Goal: Information Seeking & Learning: Learn about a topic

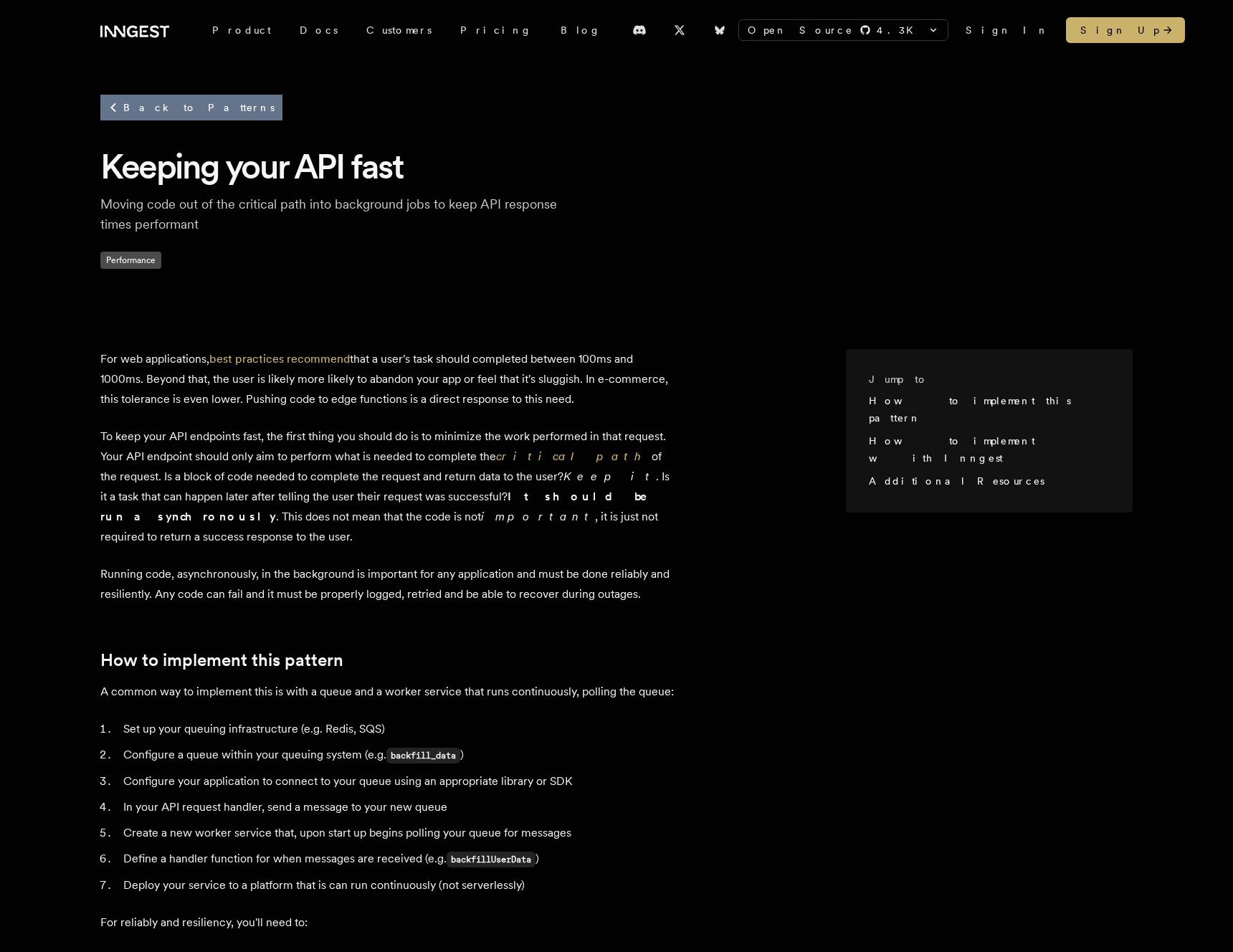
click at [131, 102] on link "Back to Patterns" at bounding box center [192, 108] width 182 height 26
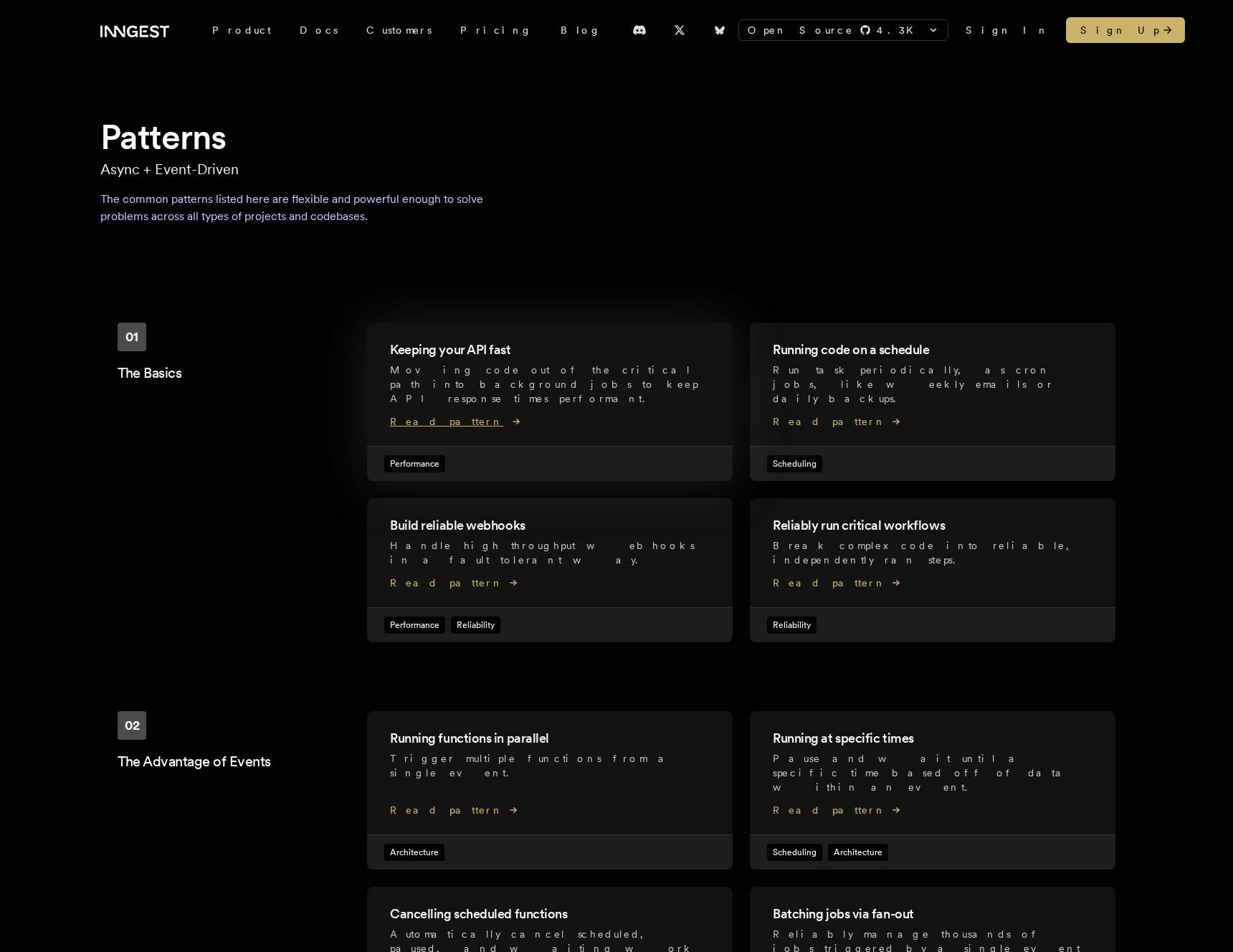
click at [433, 414] on span "Read pattern" at bounding box center [550, 422] width 320 height 15
click at [784, 417] on div "Running code on a schedule Run task periodically, as cron jobs, like weekly ema…" at bounding box center [932, 384] width 366 height 123
click at [448, 576] on span "Read pattern" at bounding box center [550, 583] width 320 height 15
click at [835, 576] on span "Read pattern" at bounding box center [932, 583] width 320 height 15
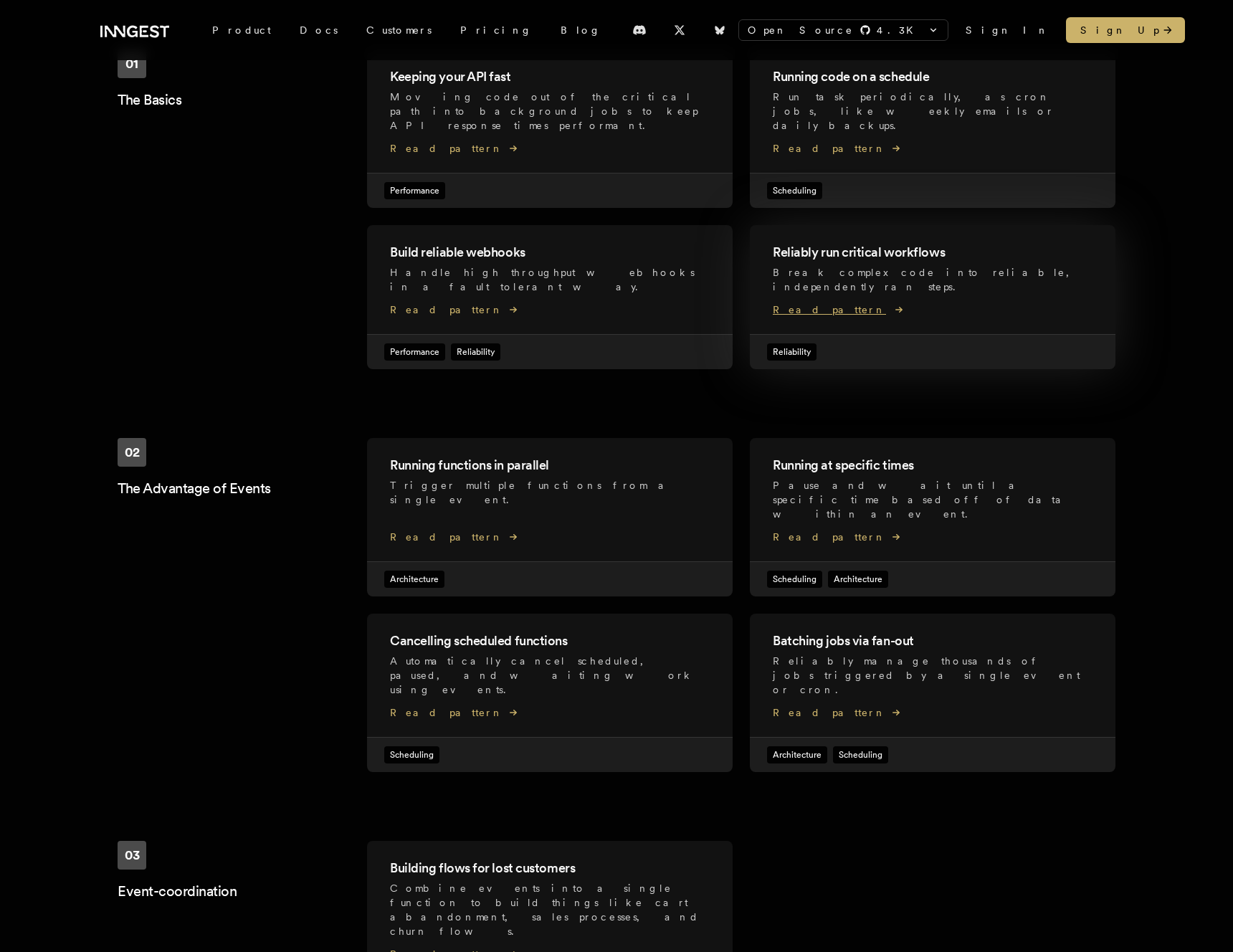
scroll to position [274, 0]
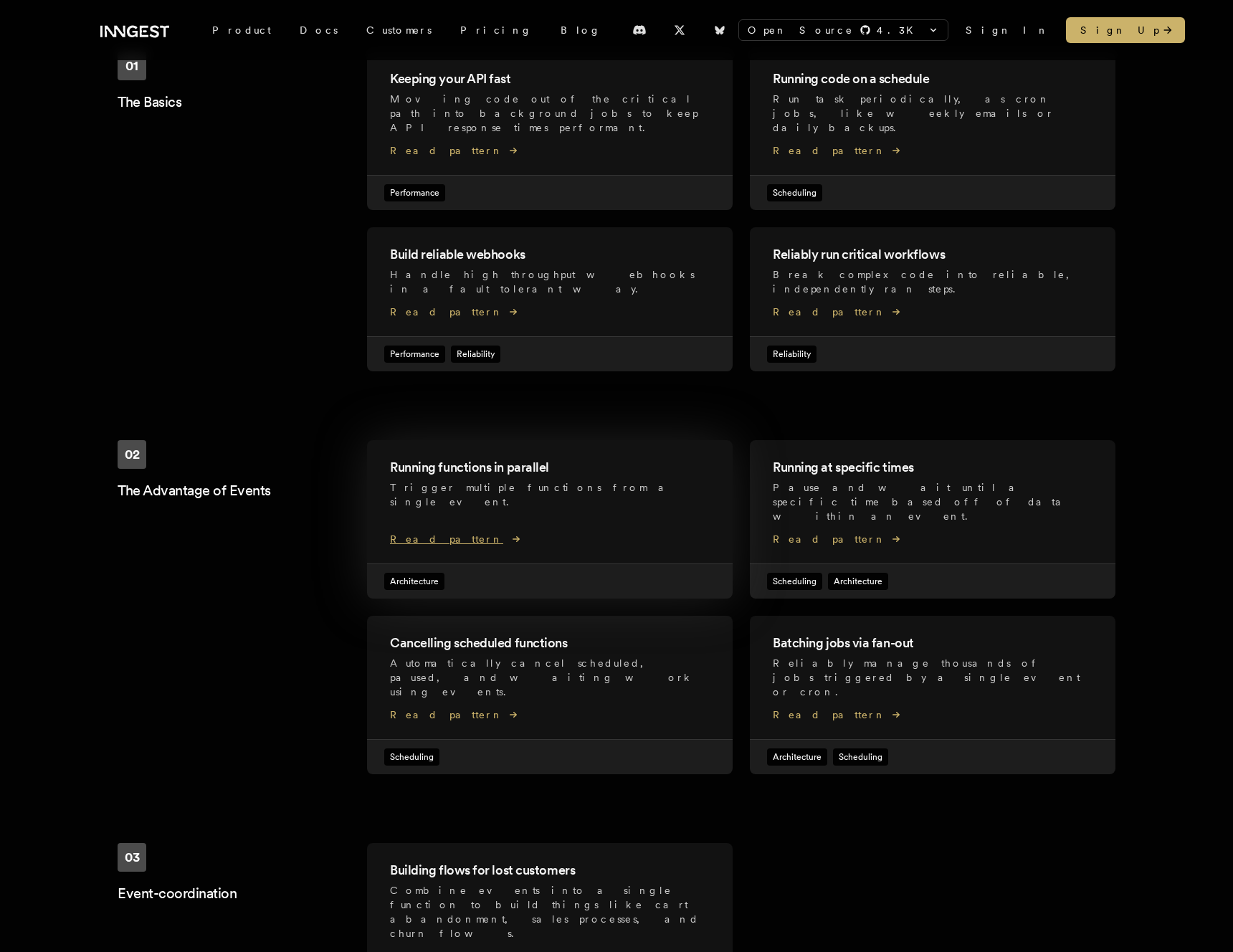
click at [450, 532] on span "Read pattern" at bounding box center [550, 539] width 320 height 15
click at [790, 491] on div "Running at specific times Pause and wait until a specific time based off of dat…" at bounding box center [932, 502] width 366 height 123
click at [456, 637] on div "Cancelling scheduled functions Automatically cancel scheduled, paused, and wait…" at bounding box center [550, 677] width 366 height 123
click at [853, 708] on span "Read pattern" at bounding box center [932, 715] width 320 height 15
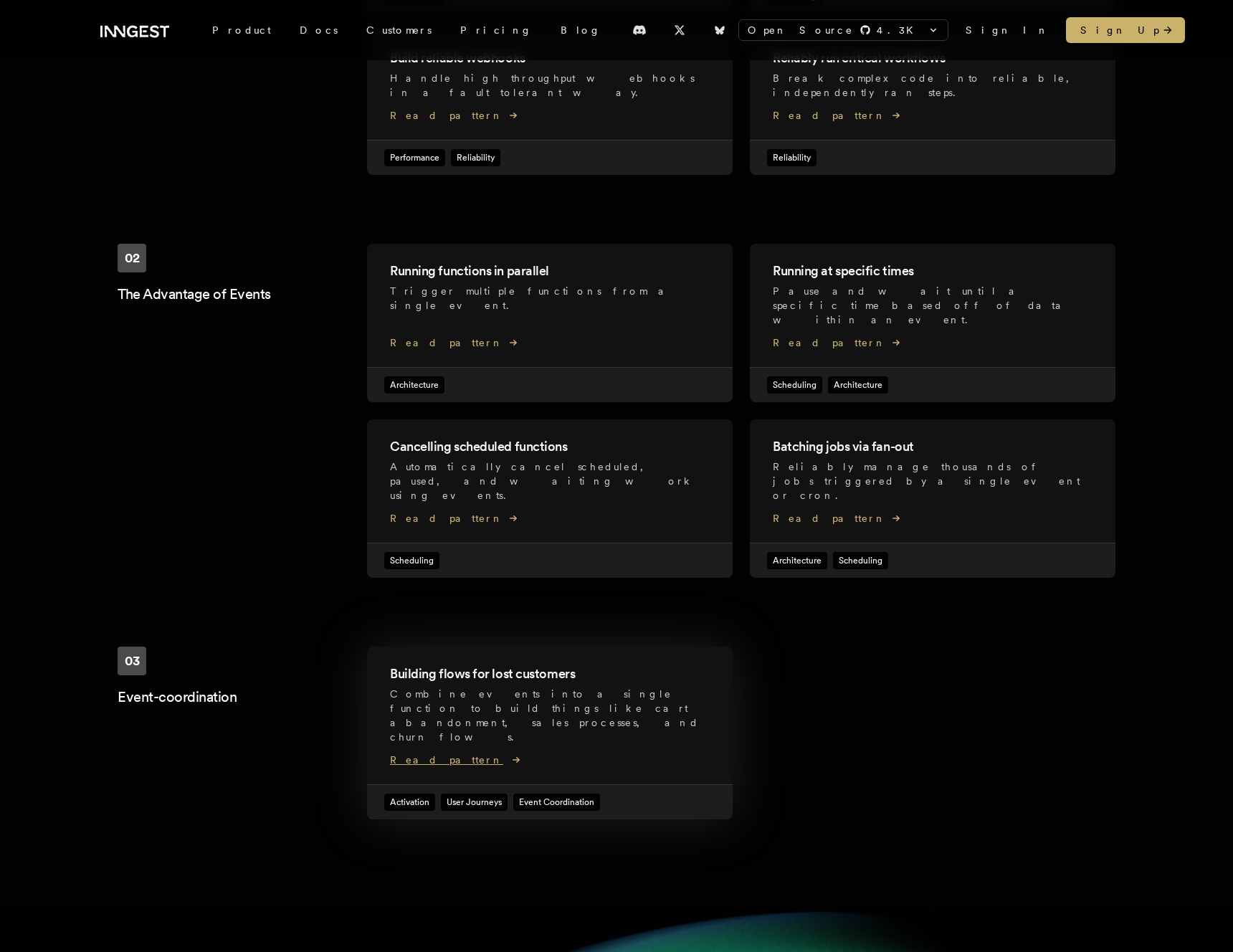
click at [456, 687] on p "Combine events into a single function to build things like cart abandonment, sa…" at bounding box center [550, 716] width 320 height 58
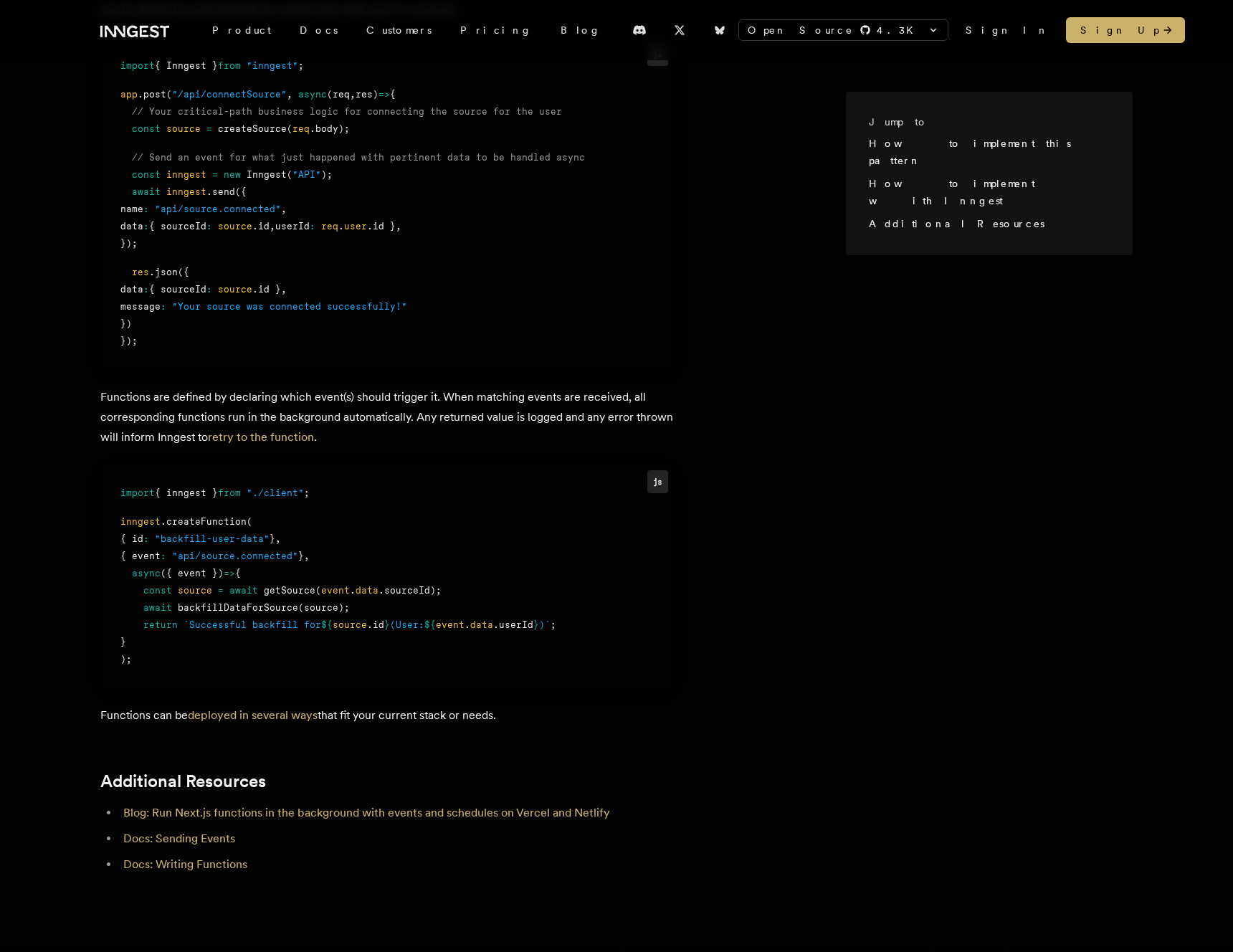
scroll to position [1145, 0]
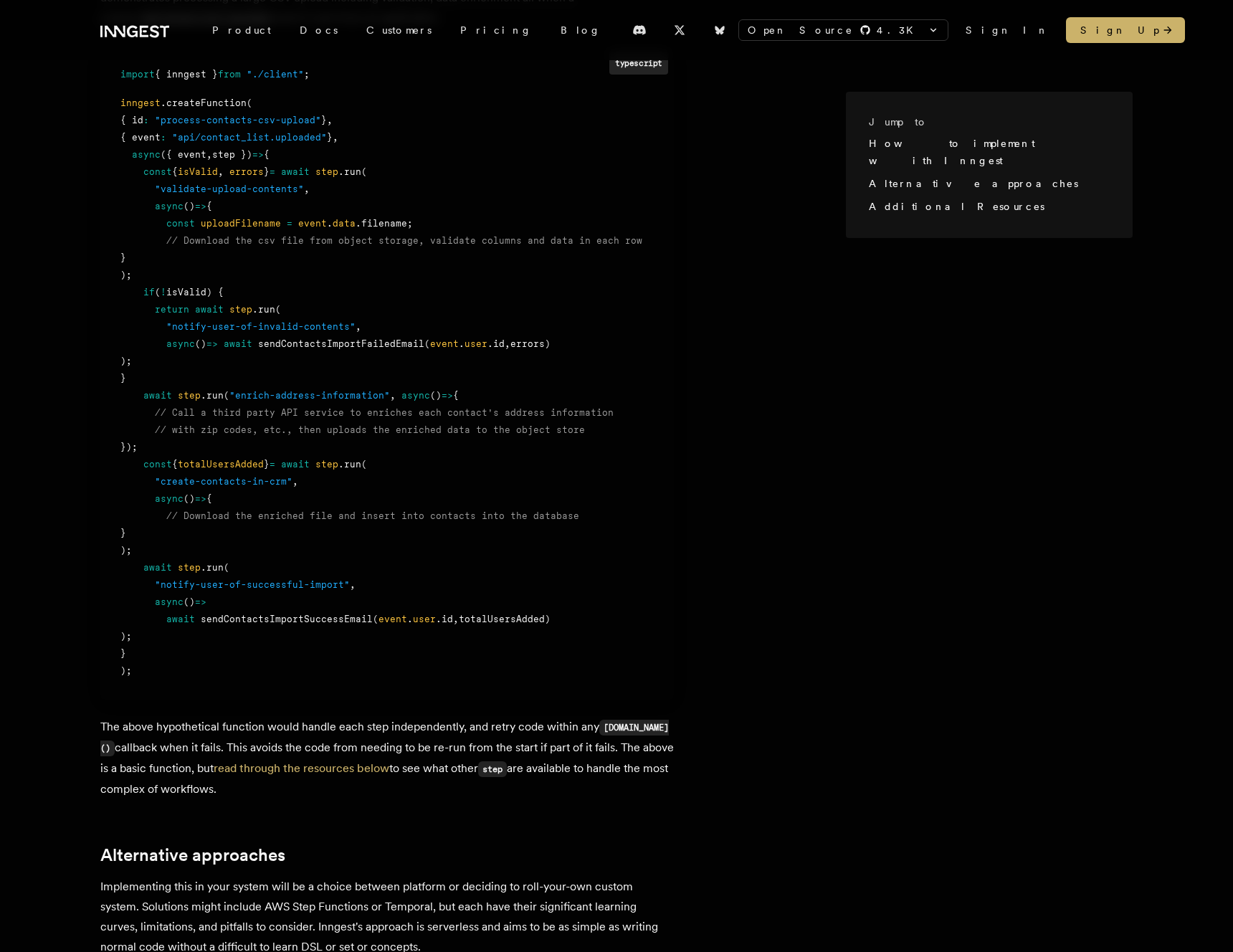
scroll to position [754, 0]
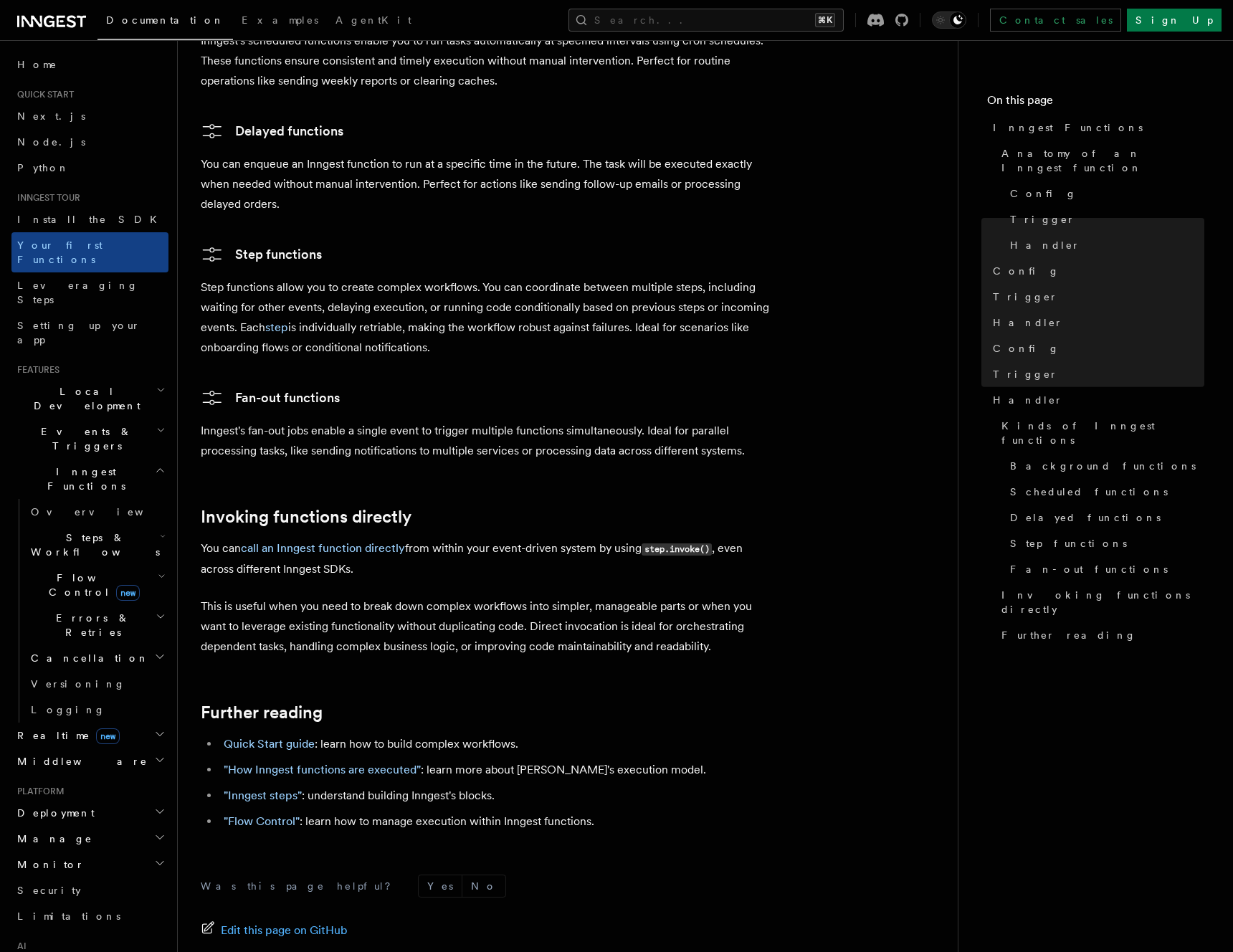
scroll to position [2463, 0]
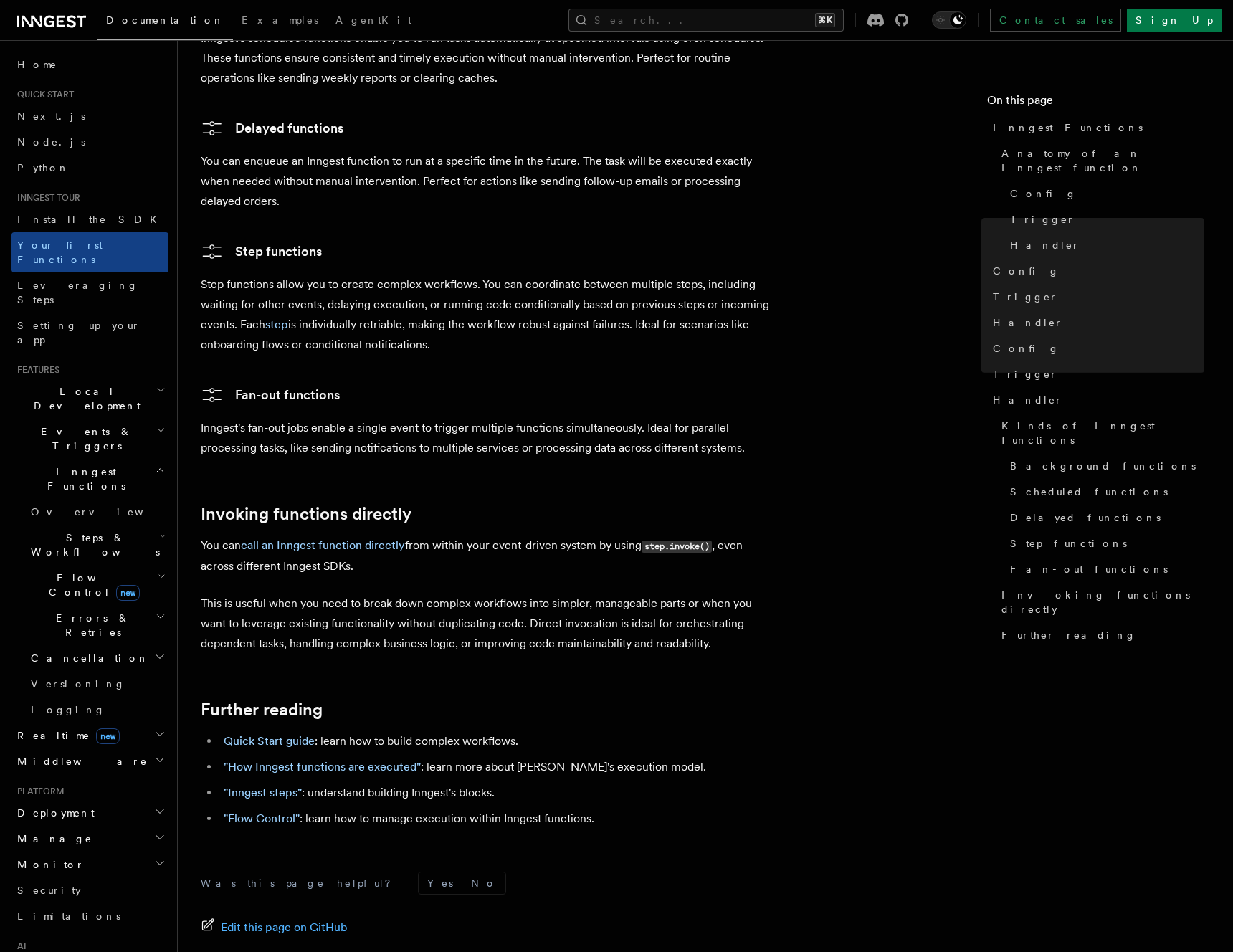
click at [163, 565] on h2 "Flow Control new" at bounding box center [97, 584] width 144 height 40
click at [157, 565] on h2 "Flow Control new" at bounding box center [97, 584] width 144 height 40
click at [160, 530] on icon "button" at bounding box center [162, 536] width 6 height 11
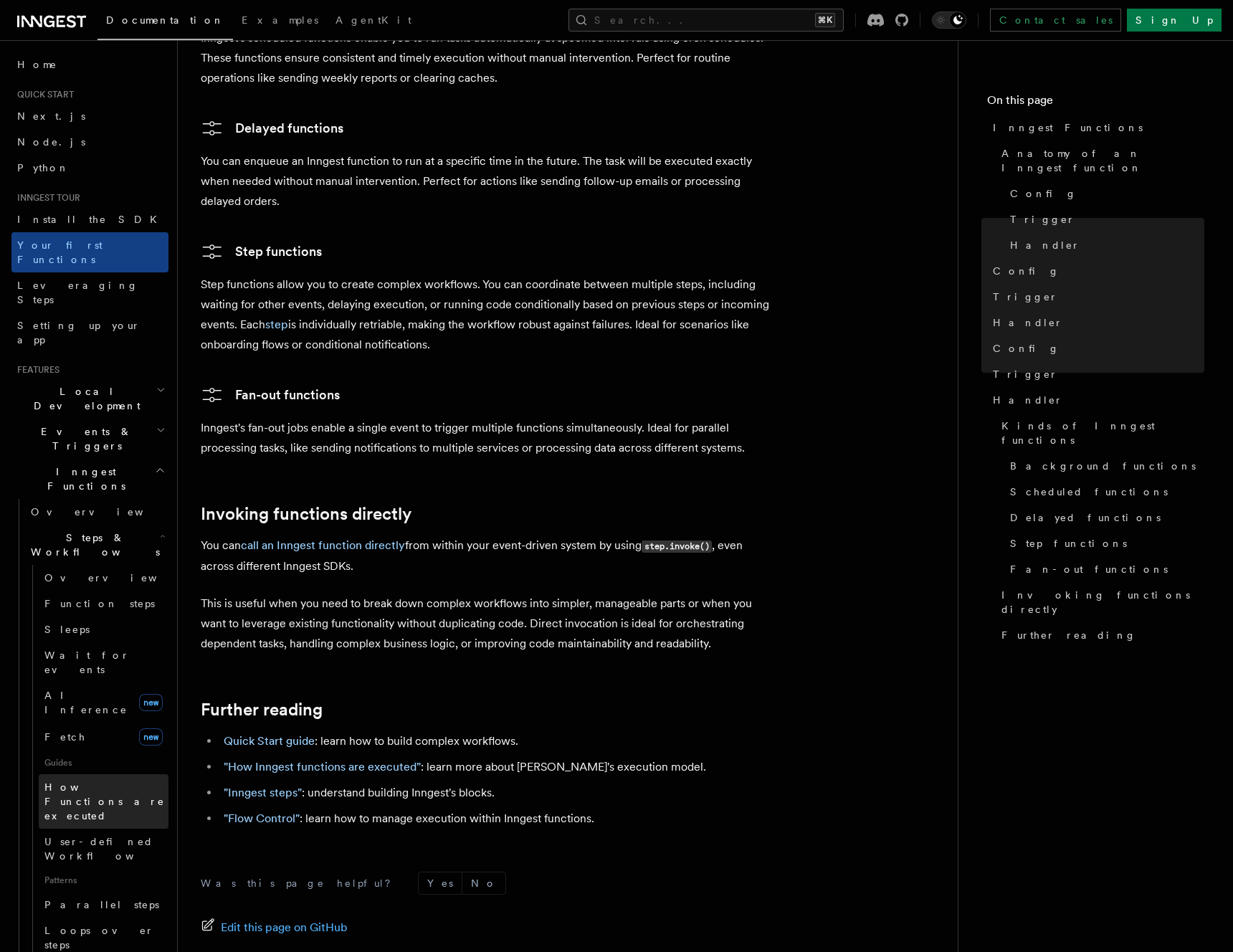
click at [143, 780] on span "How Functions are executed" at bounding box center [106, 801] width 124 height 43
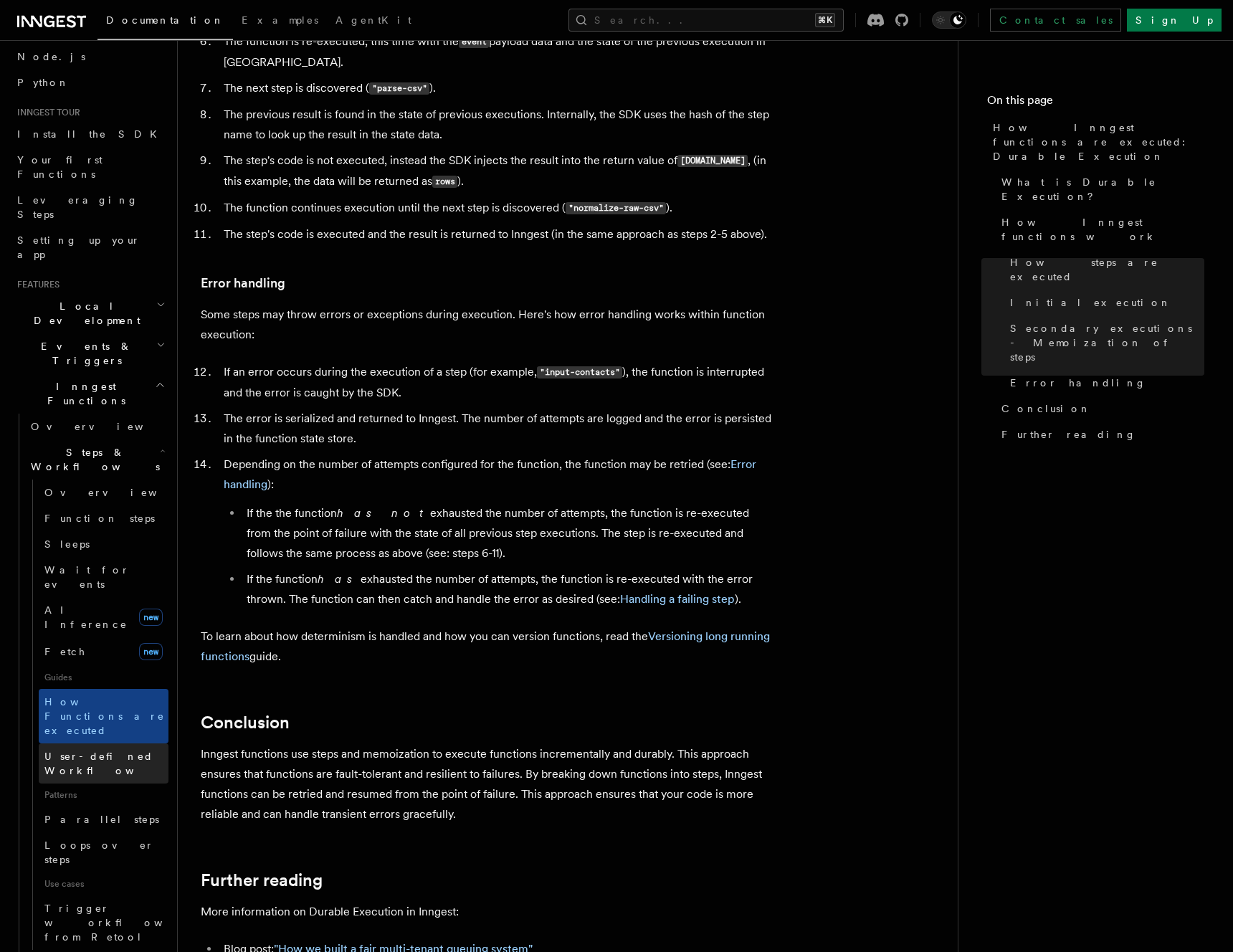
scroll to position [83, 0]
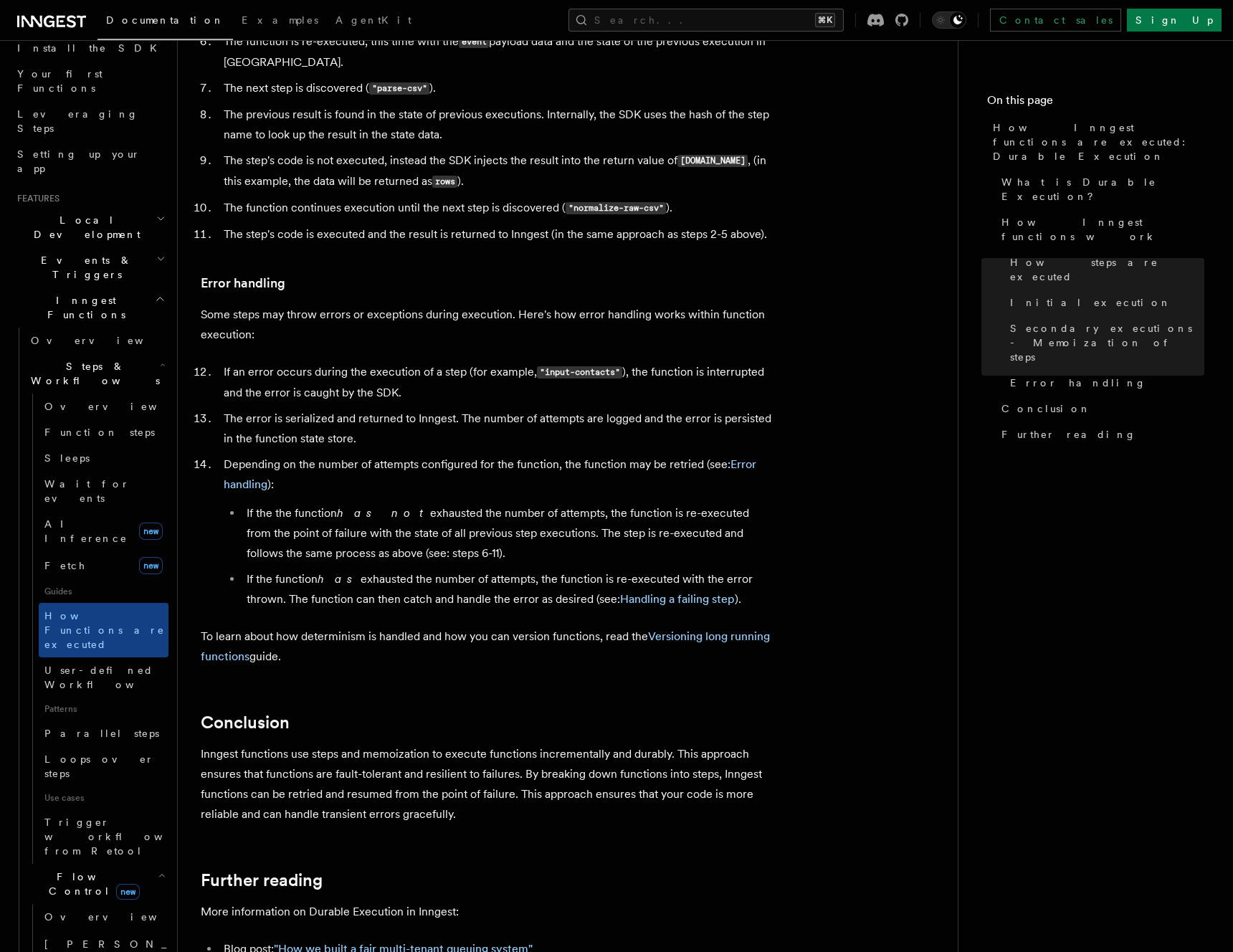
scroll to position [263, 0]
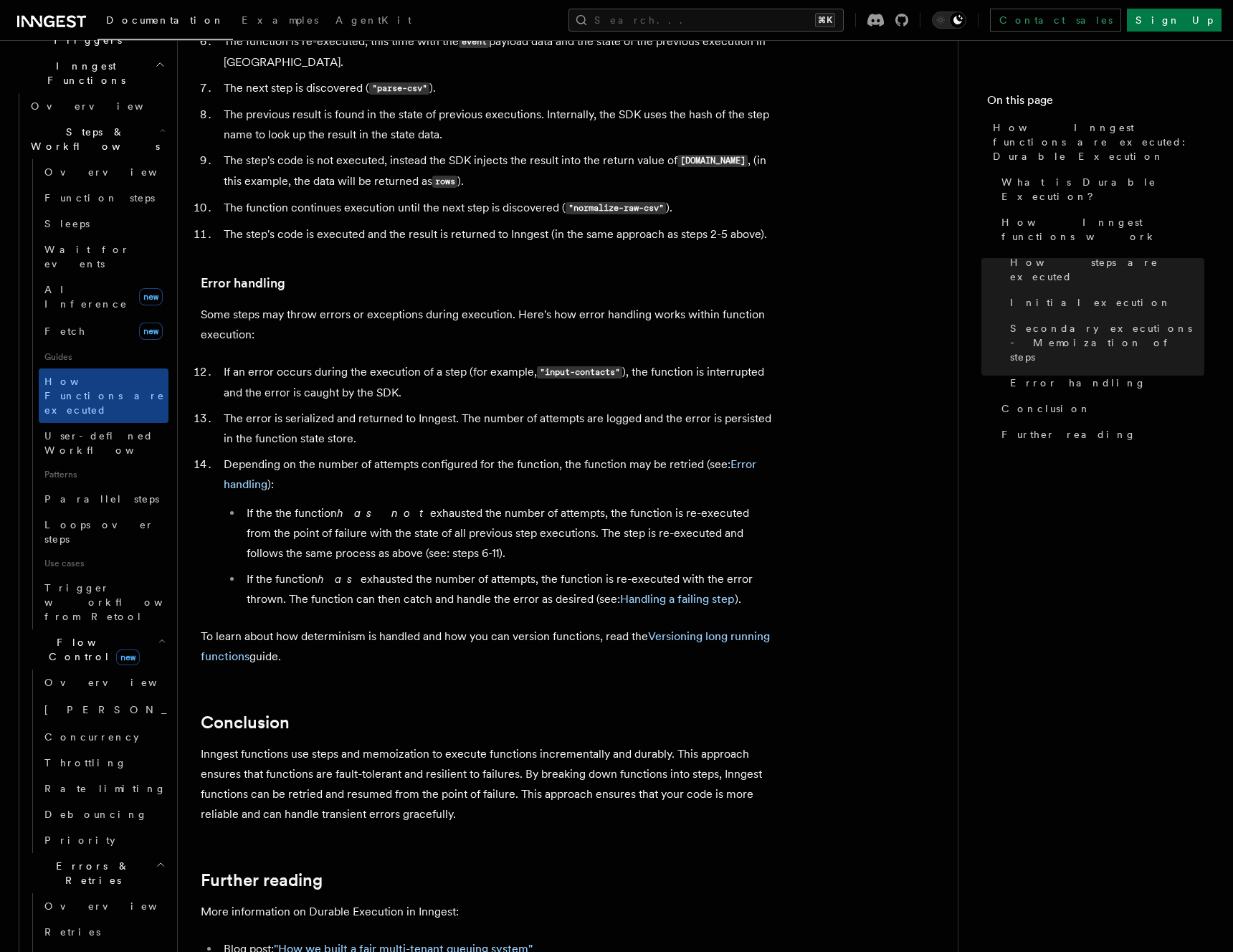
scroll to position [407, 0]
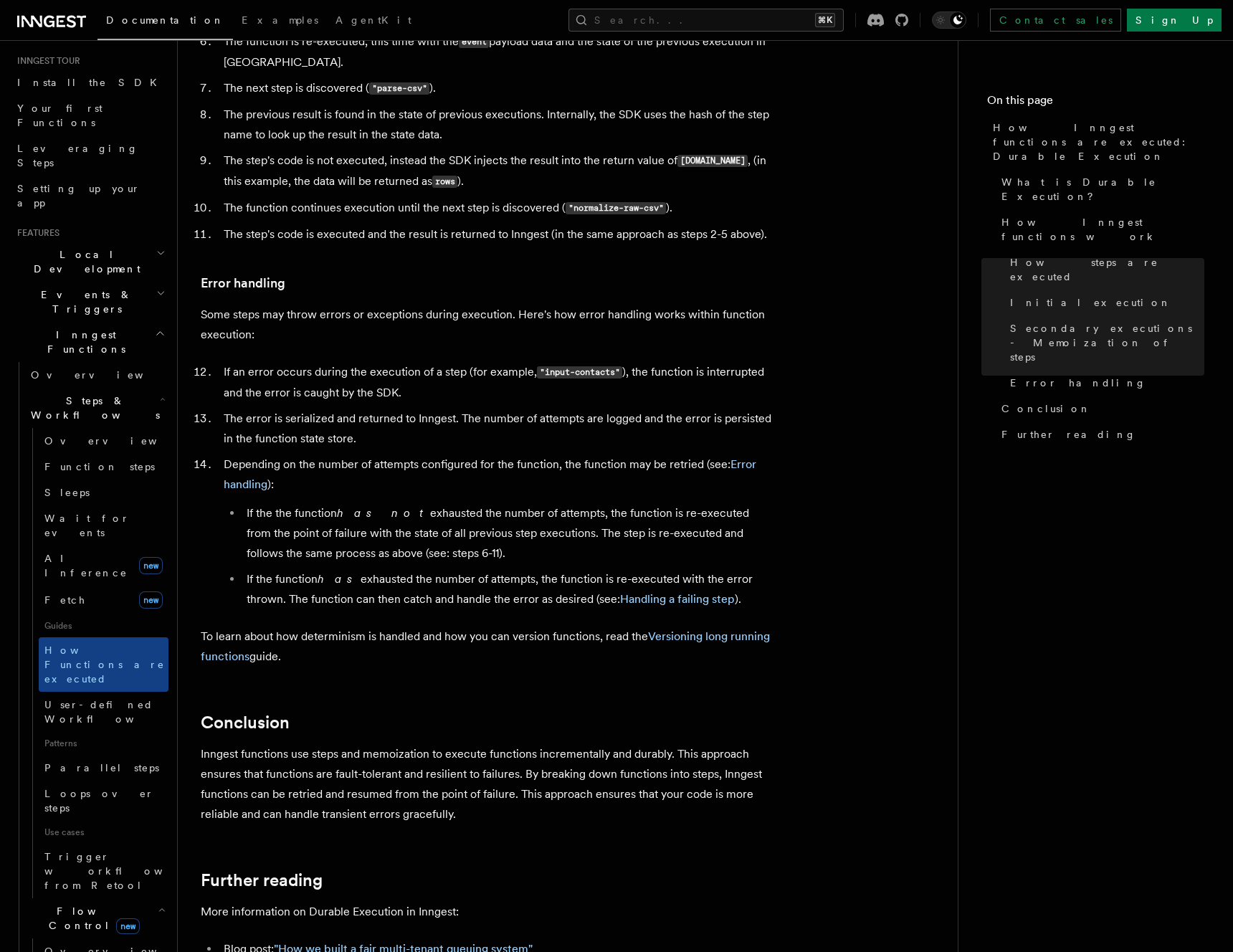
scroll to position [128, 0]
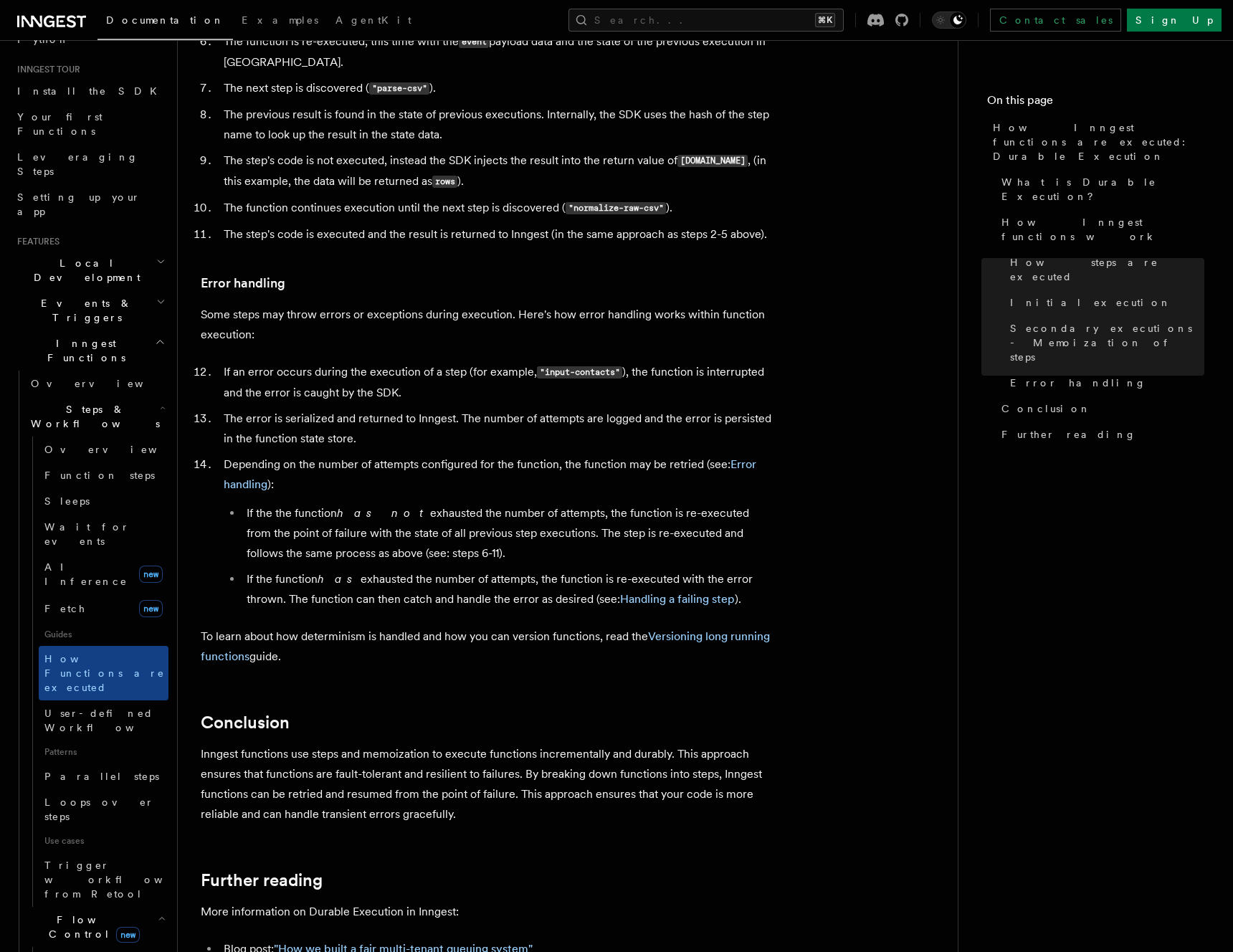
click at [129, 290] on h2 "Events & Triggers" at bounding box center [89, 309] width 157 height 40
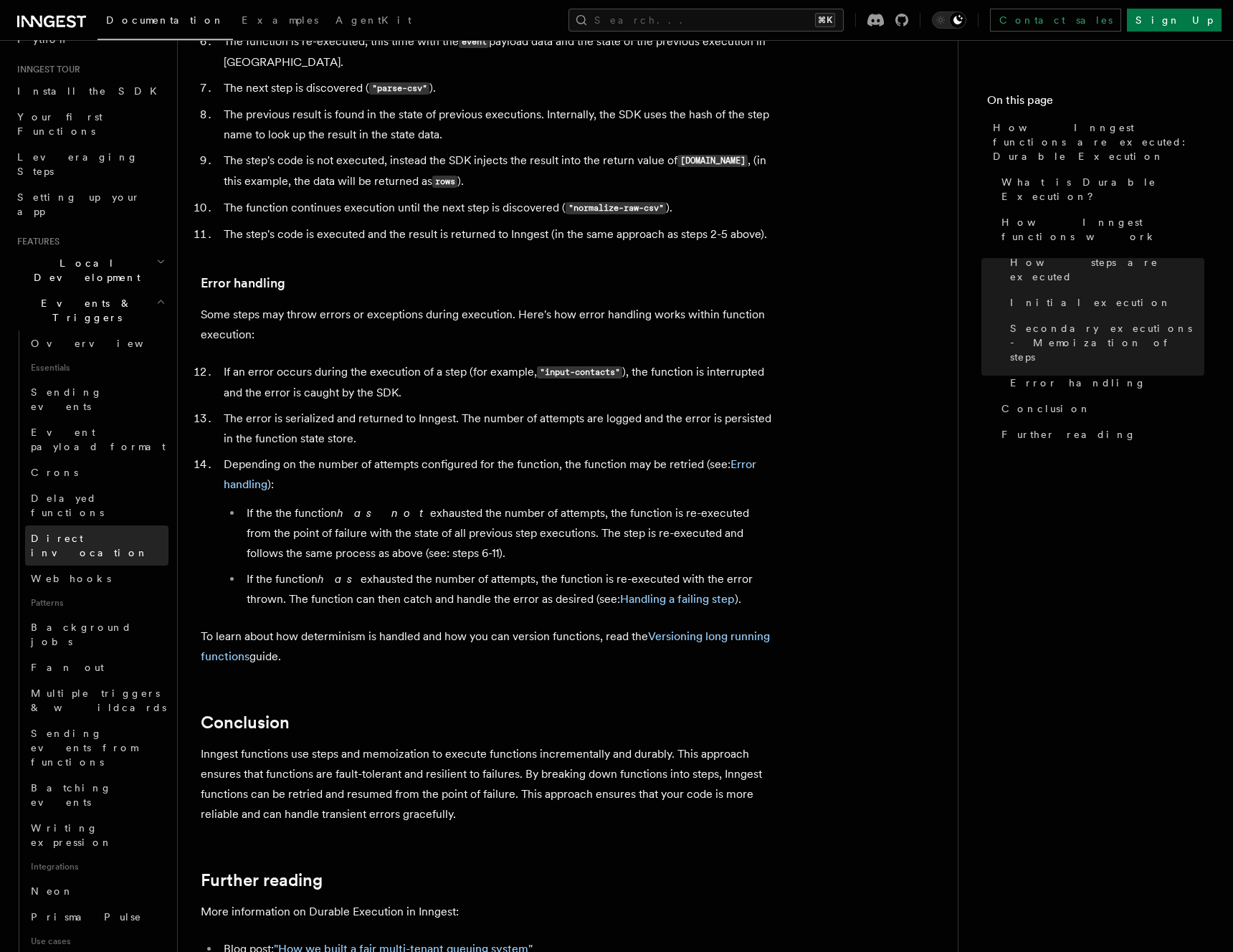
click at [130, 526] on link "Direct invocation" at bounding box center [97, 545] width 144 height 40
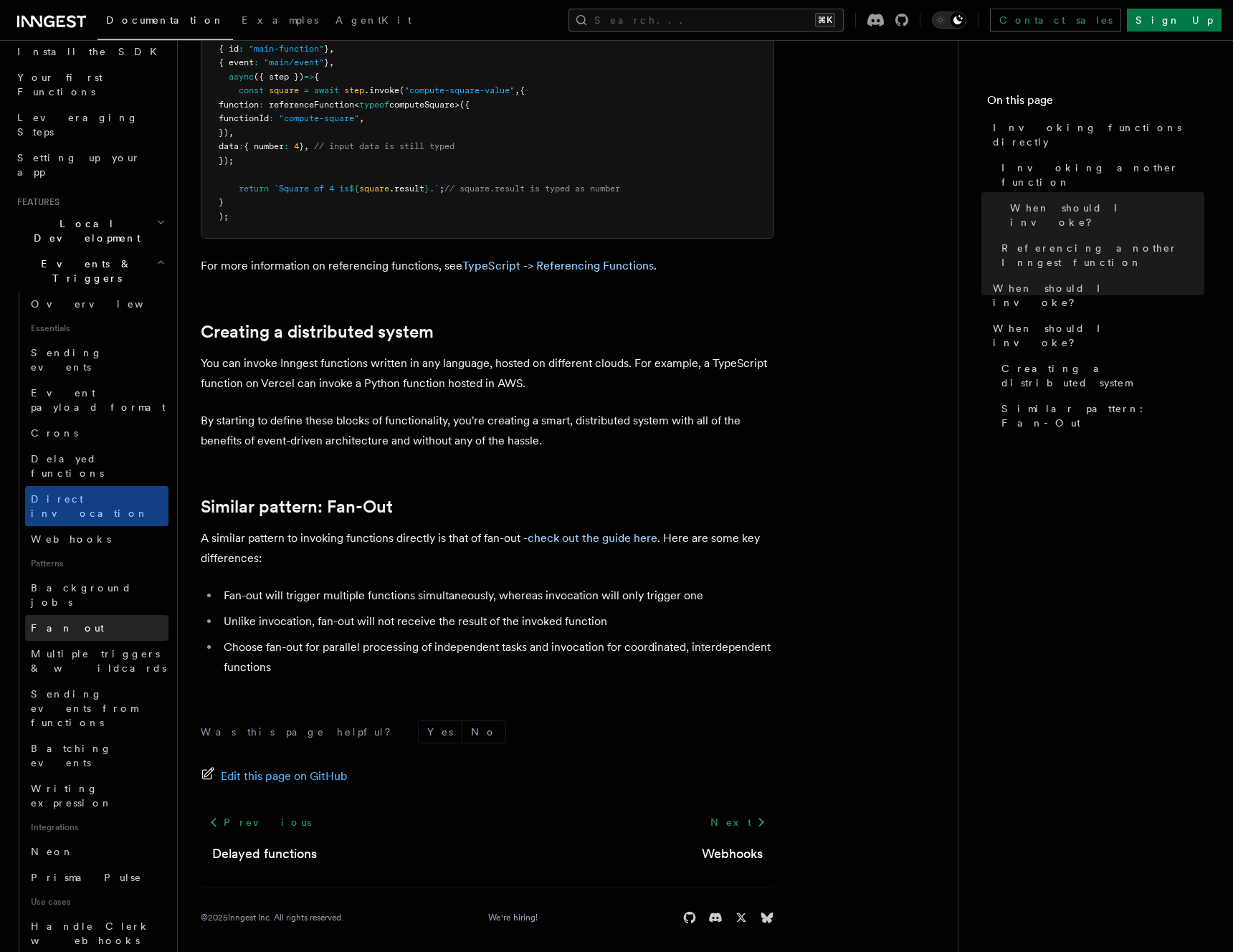
scroll to position [172, 0]
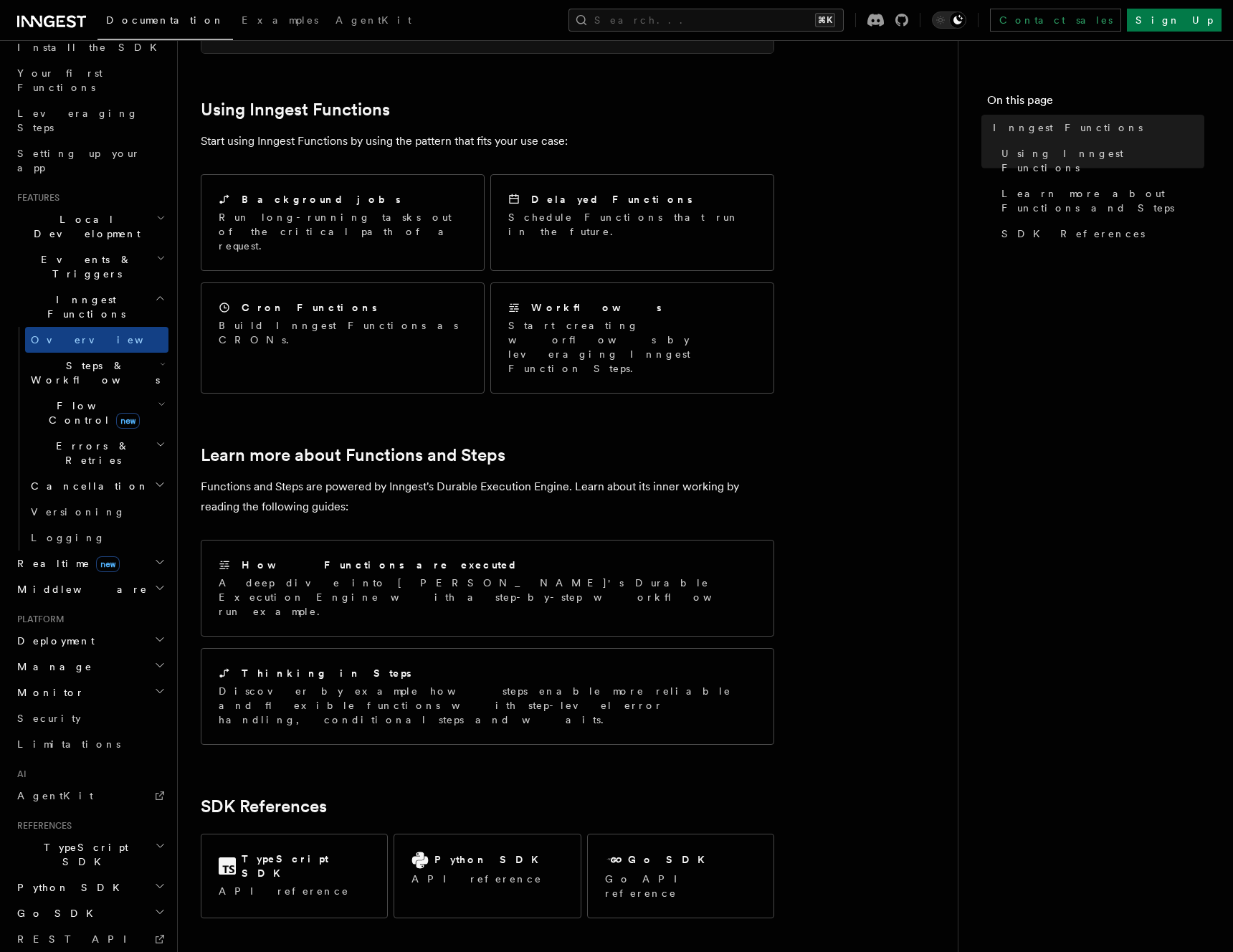
scroll to position [739, 0]
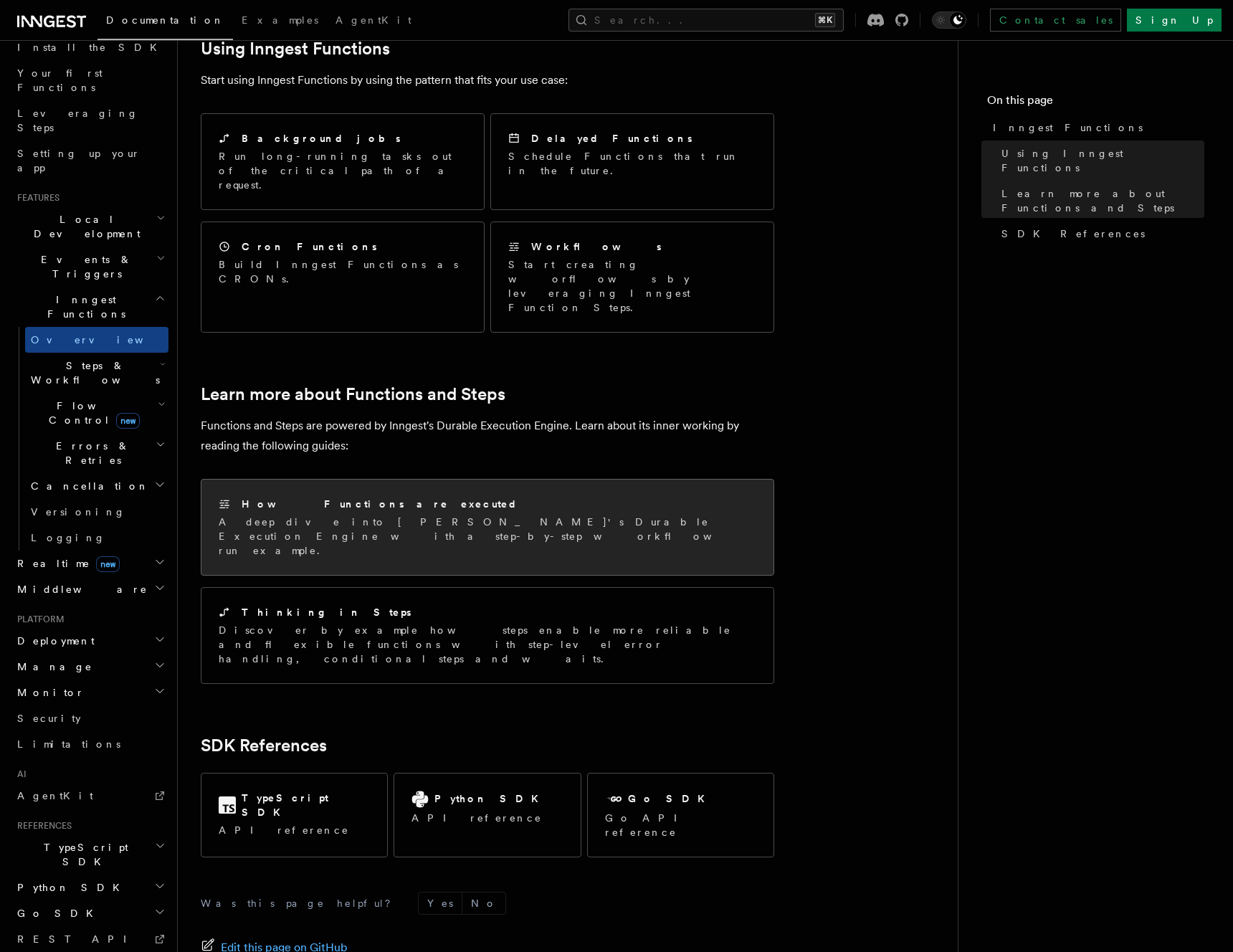
click at [284, 479] on div "How Functions are executed A deep dive into Inngest's Durable Execution Engine …" at bounding box center [487, 526] width 572 height 95
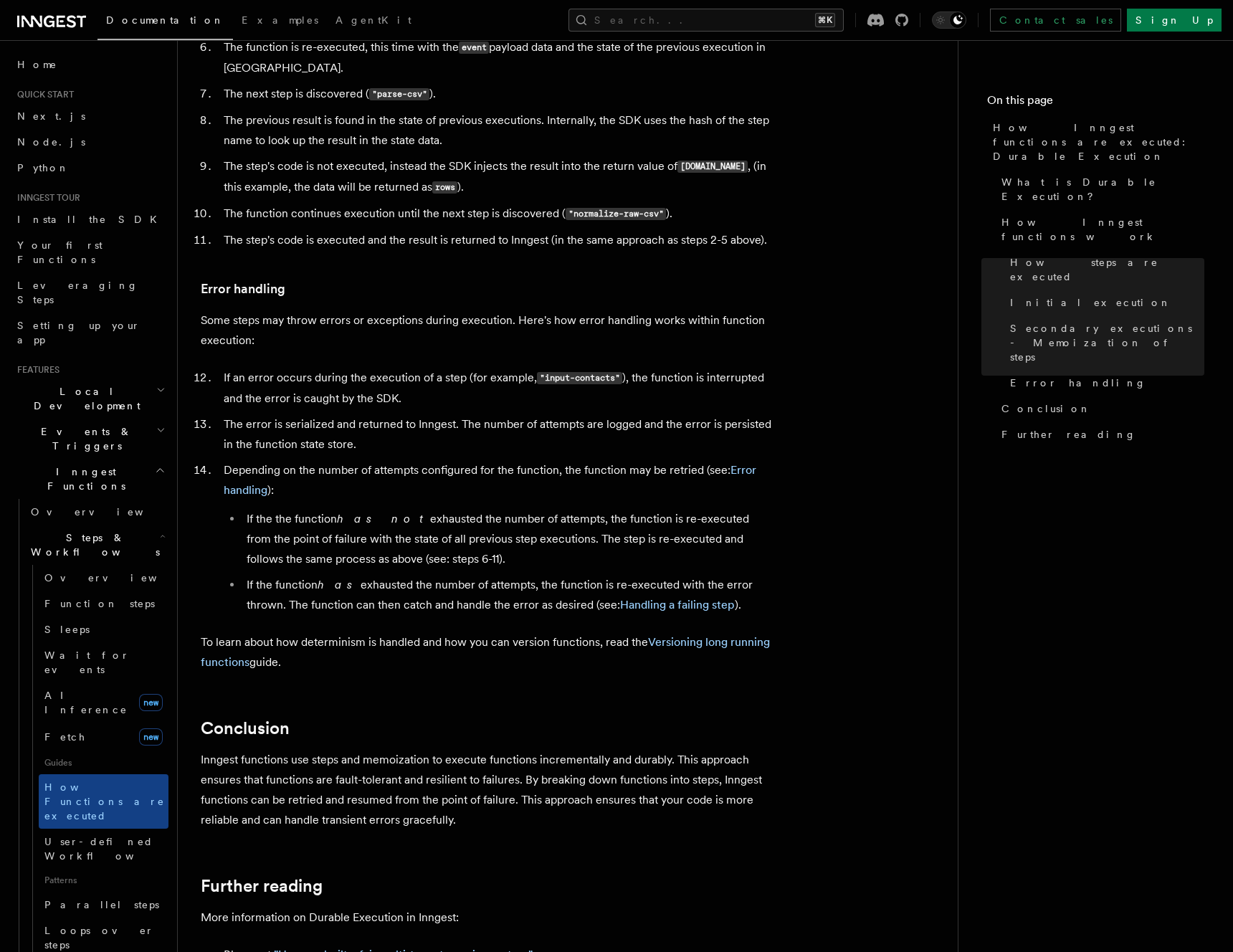
scroll to position [2132, 0]
click at [110, 836] on span "User-defined Workflows" at bounding box center [109, 849] width 129 height 26
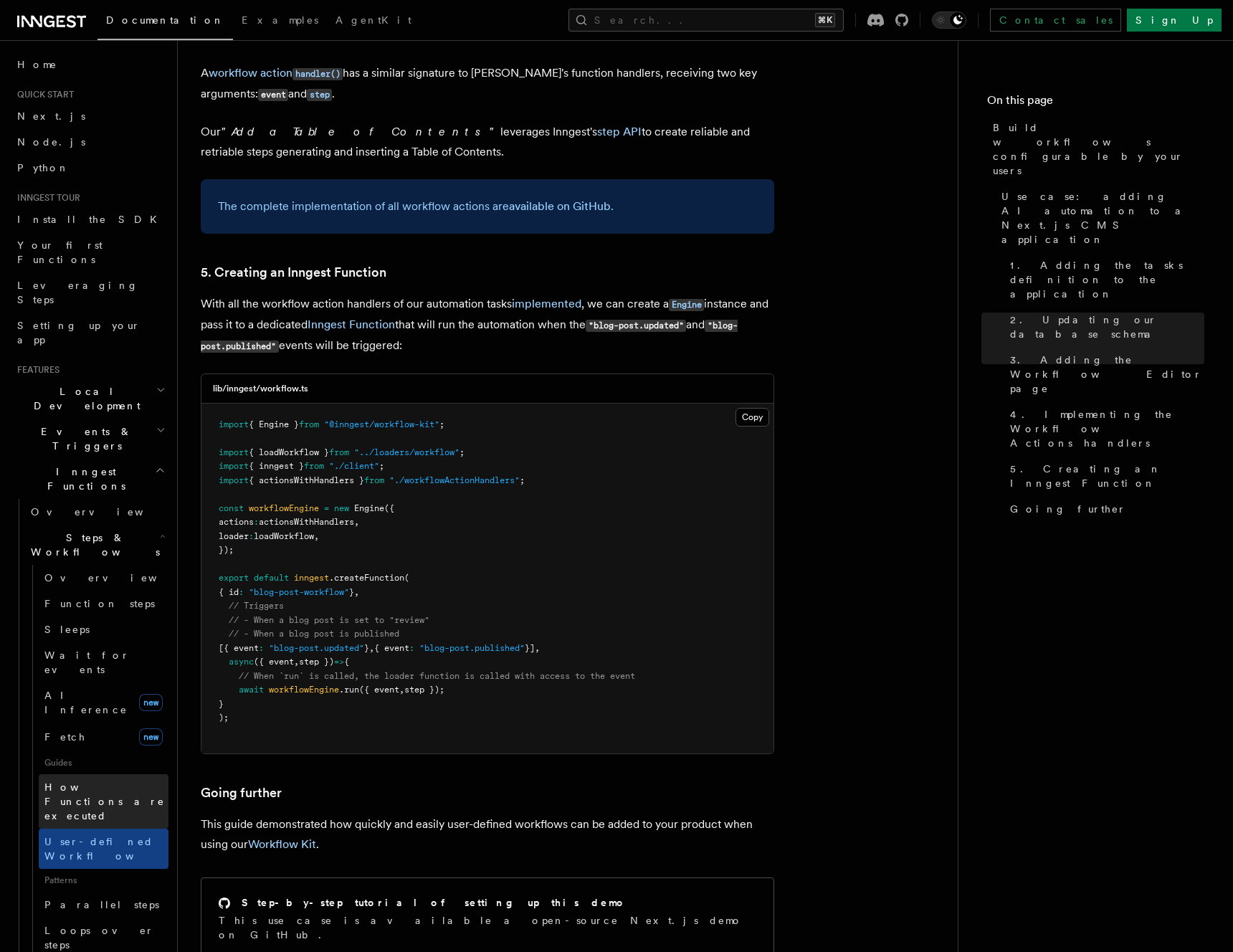
scroll to position [6067, 0]
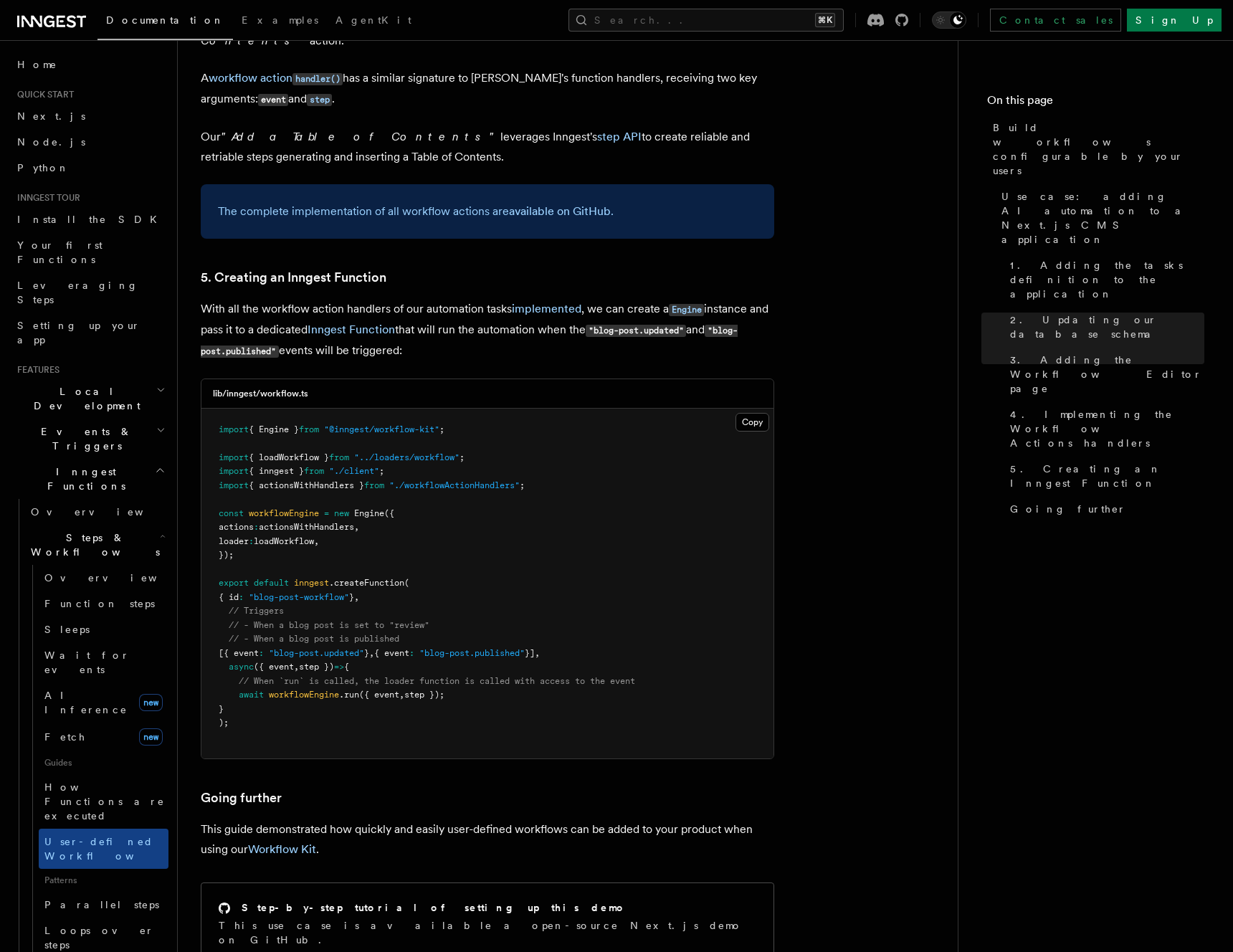
click at [135, 418] on h2 "Events & Triggers" at bounding box center [89, 438] width 157 height 40
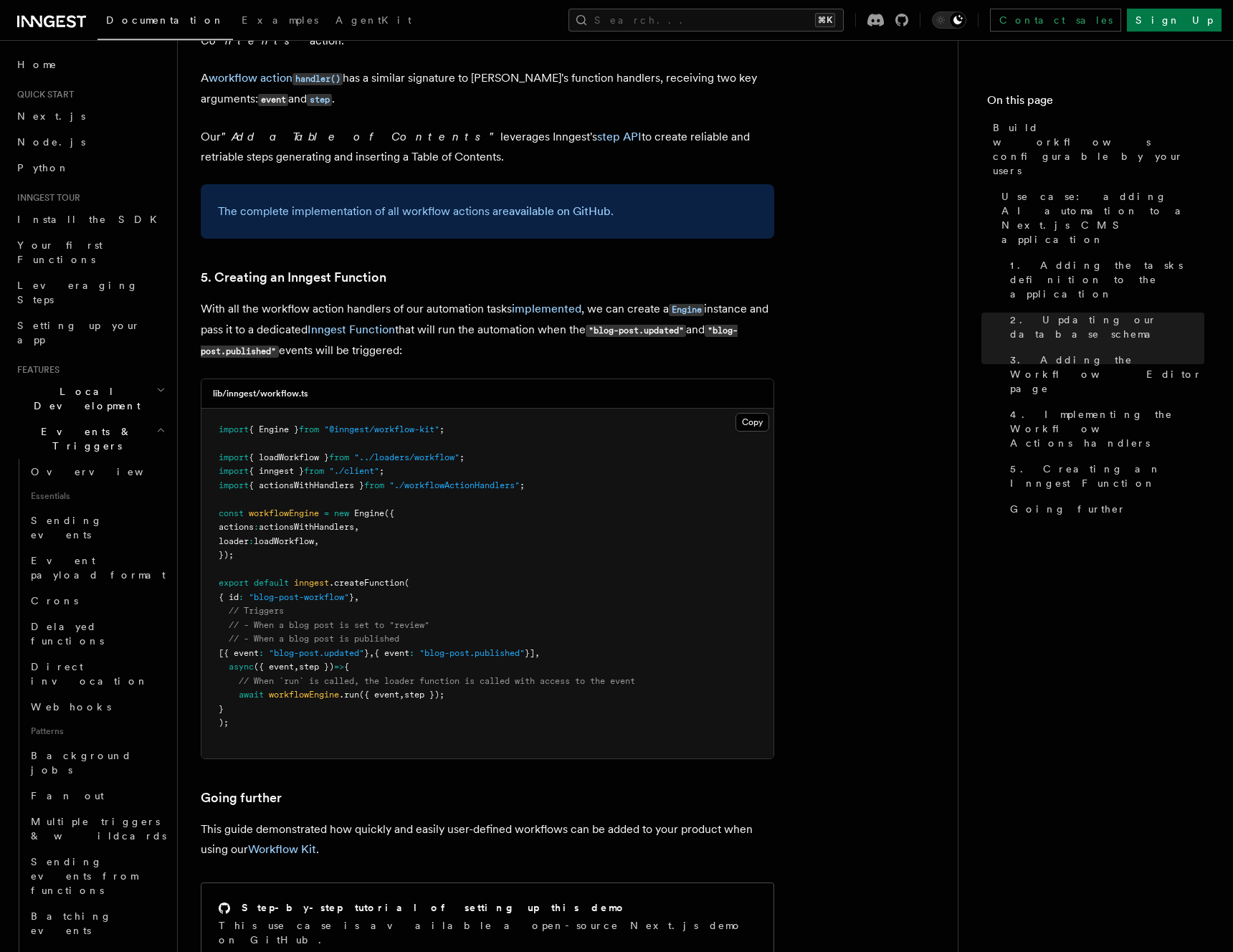
click at [149, 379] on h2 "Local Development" at bounding box center [89, 398] width 157 height 40
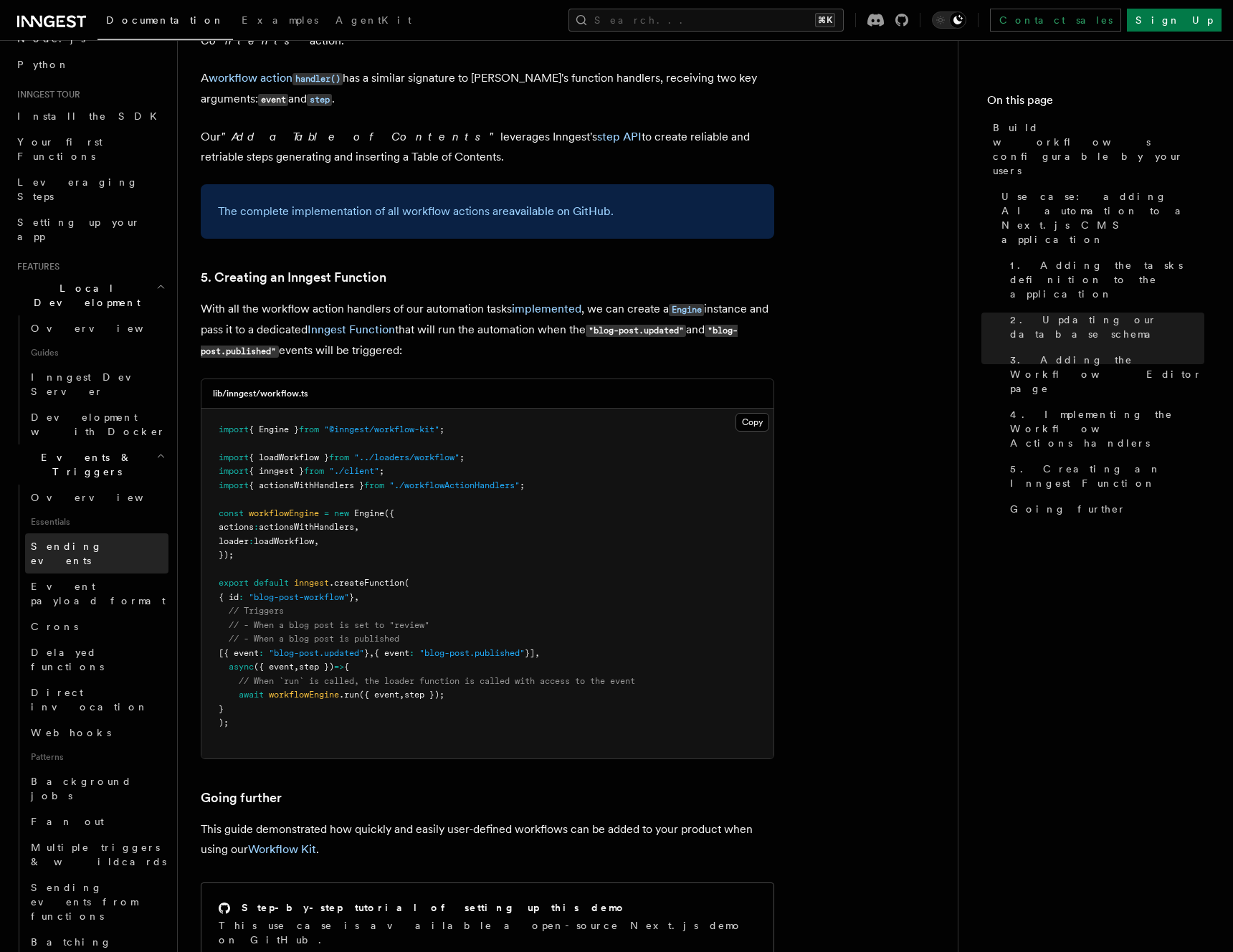
scroll to position [222, 0]
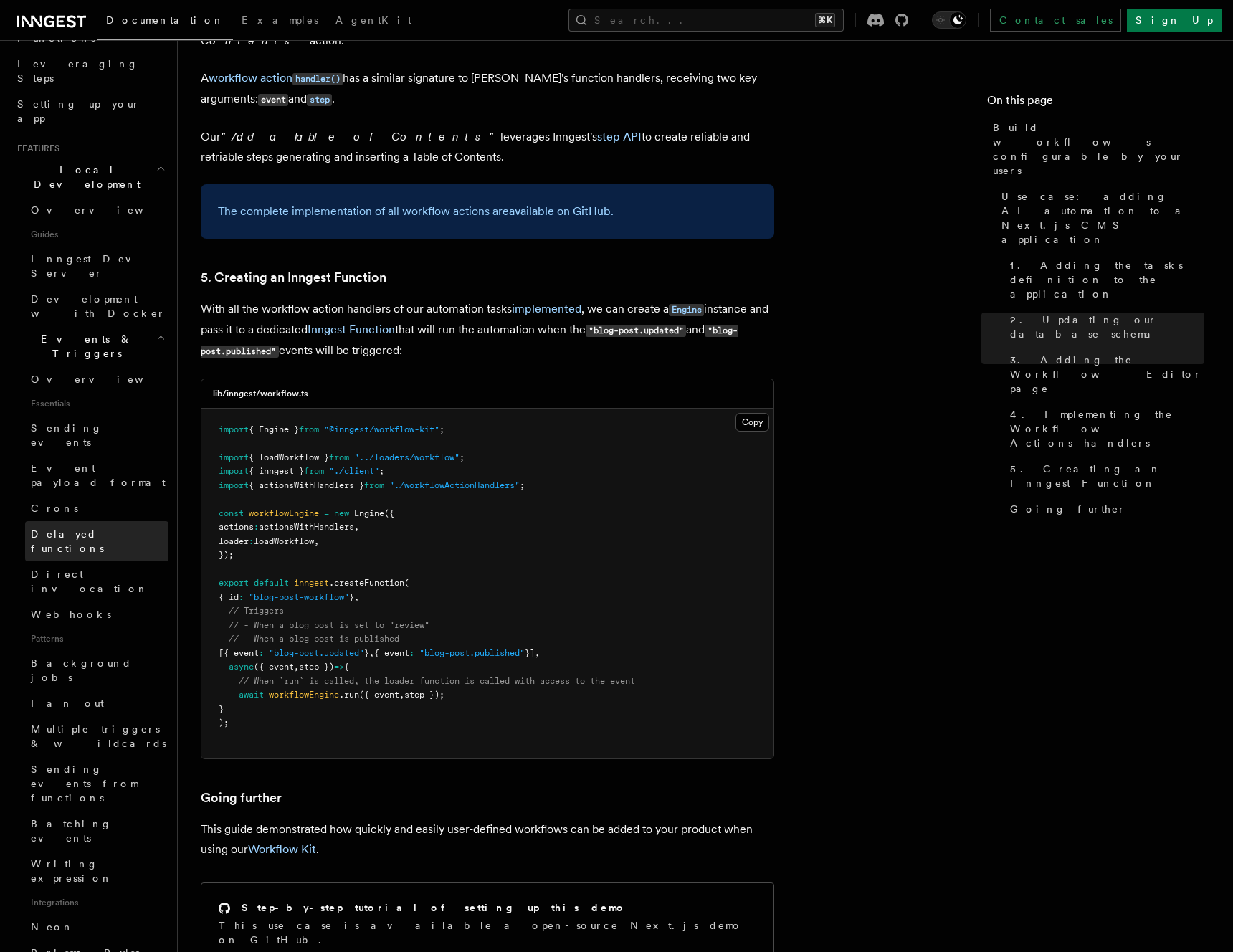
click at [114, 521] on link "Delayed functions" at bounding box center [97, 541] width 144 height 40
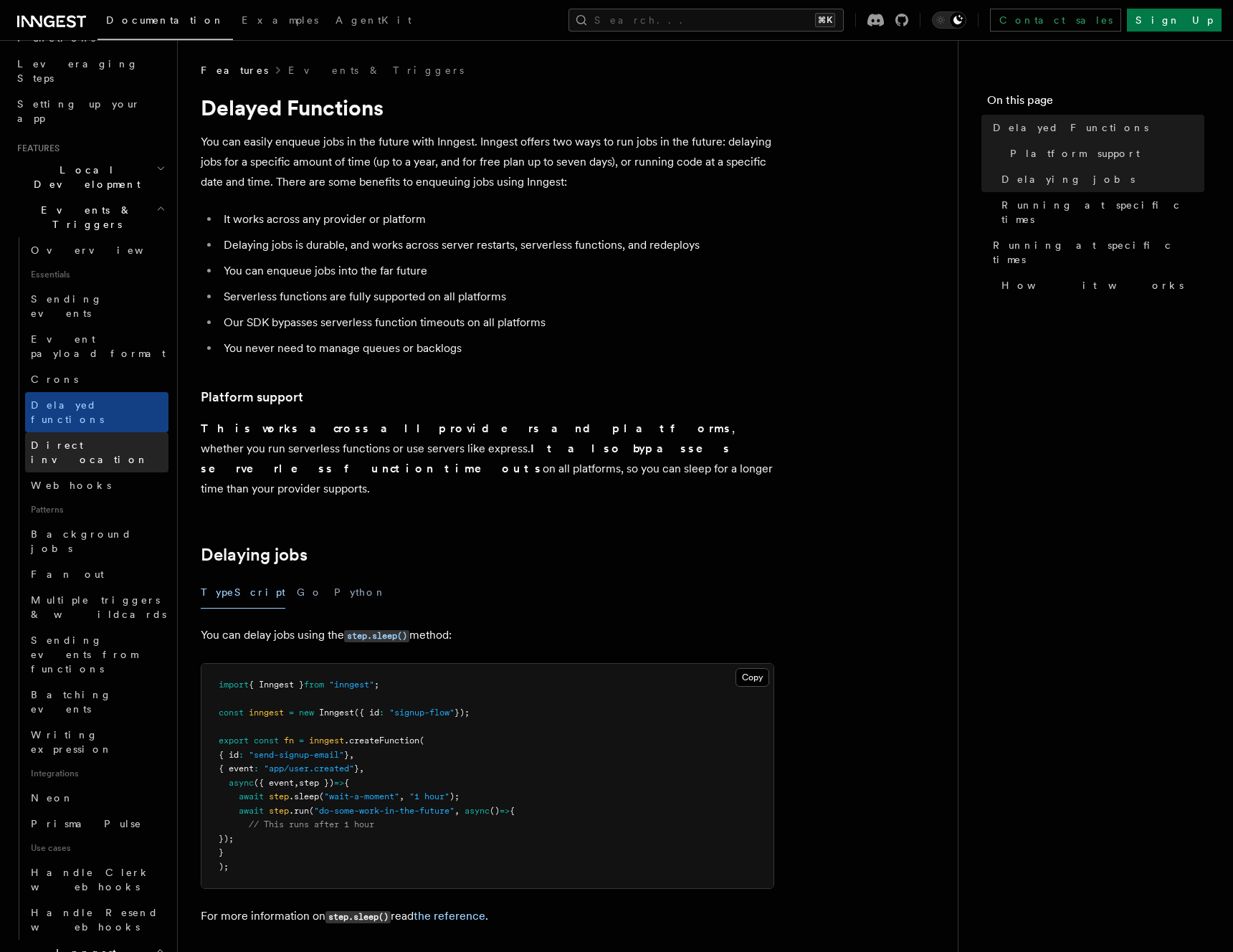
click at [90, 432] on link "Direct invocation" at bounding box center [97, 452] width 144 height 40
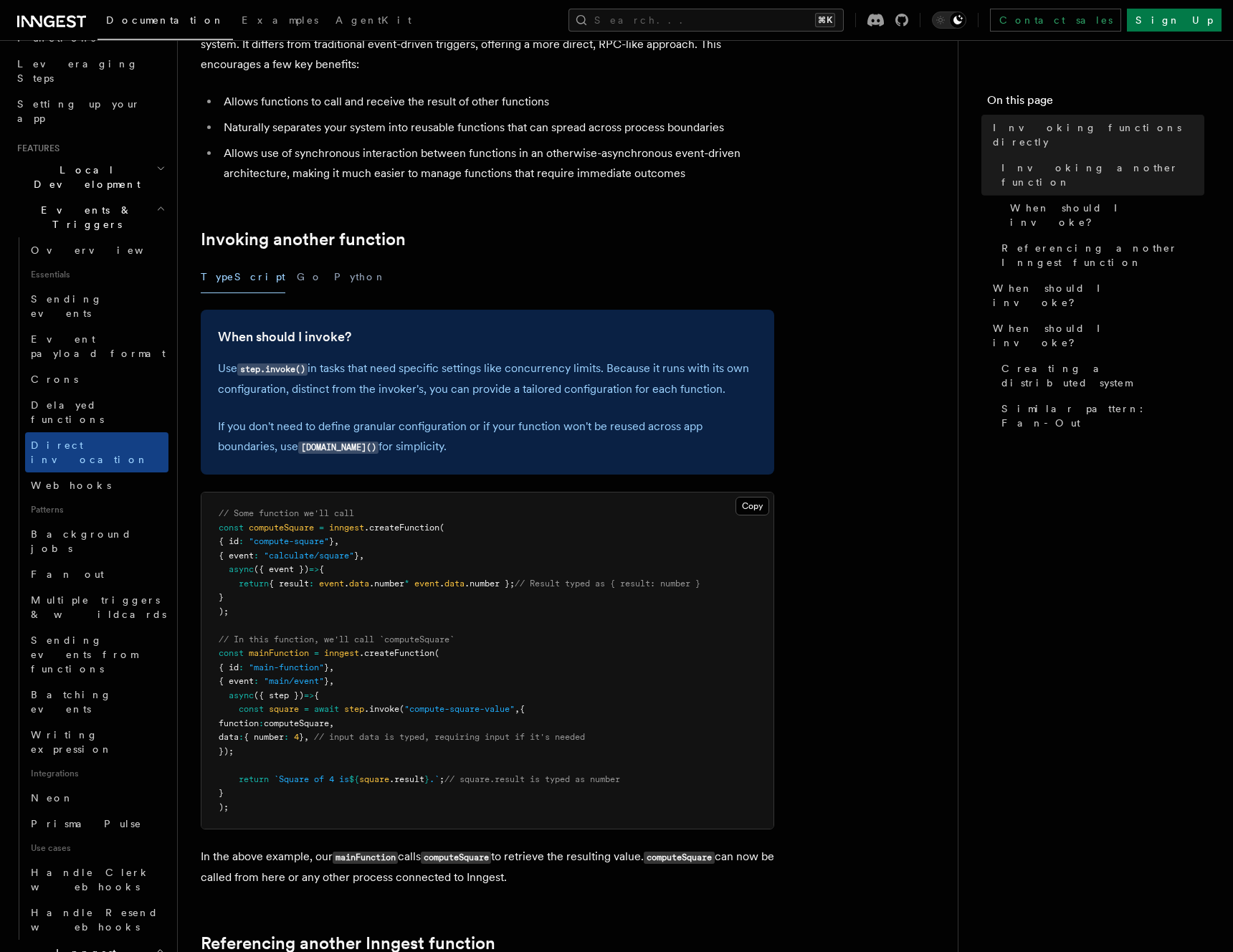
scroll to position [123, 0]
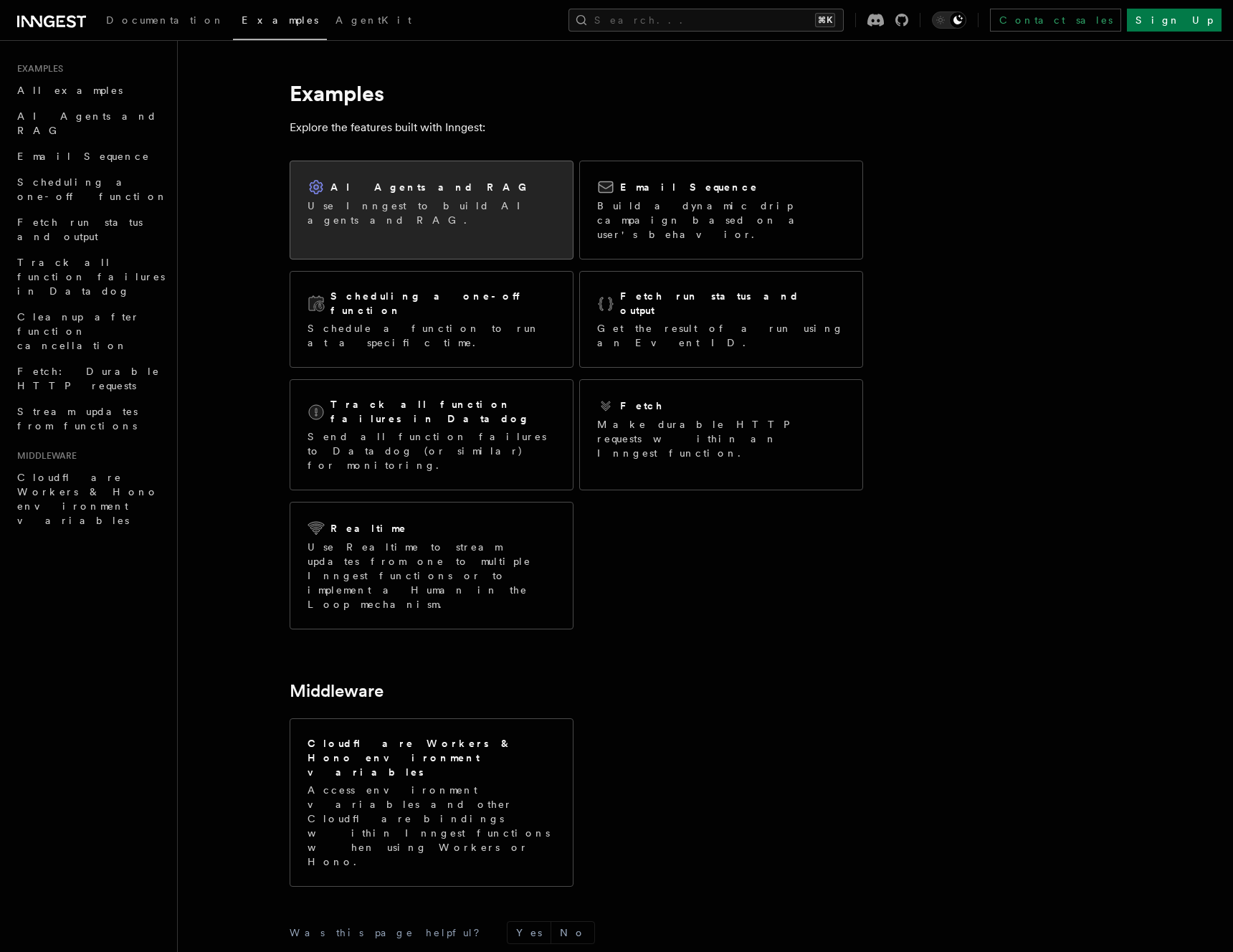
click at [372, 227] on div "AI Agents and RAG Use Inngest to build AI agents and RAG." at bounding box center [431, 203] width 283 height 83
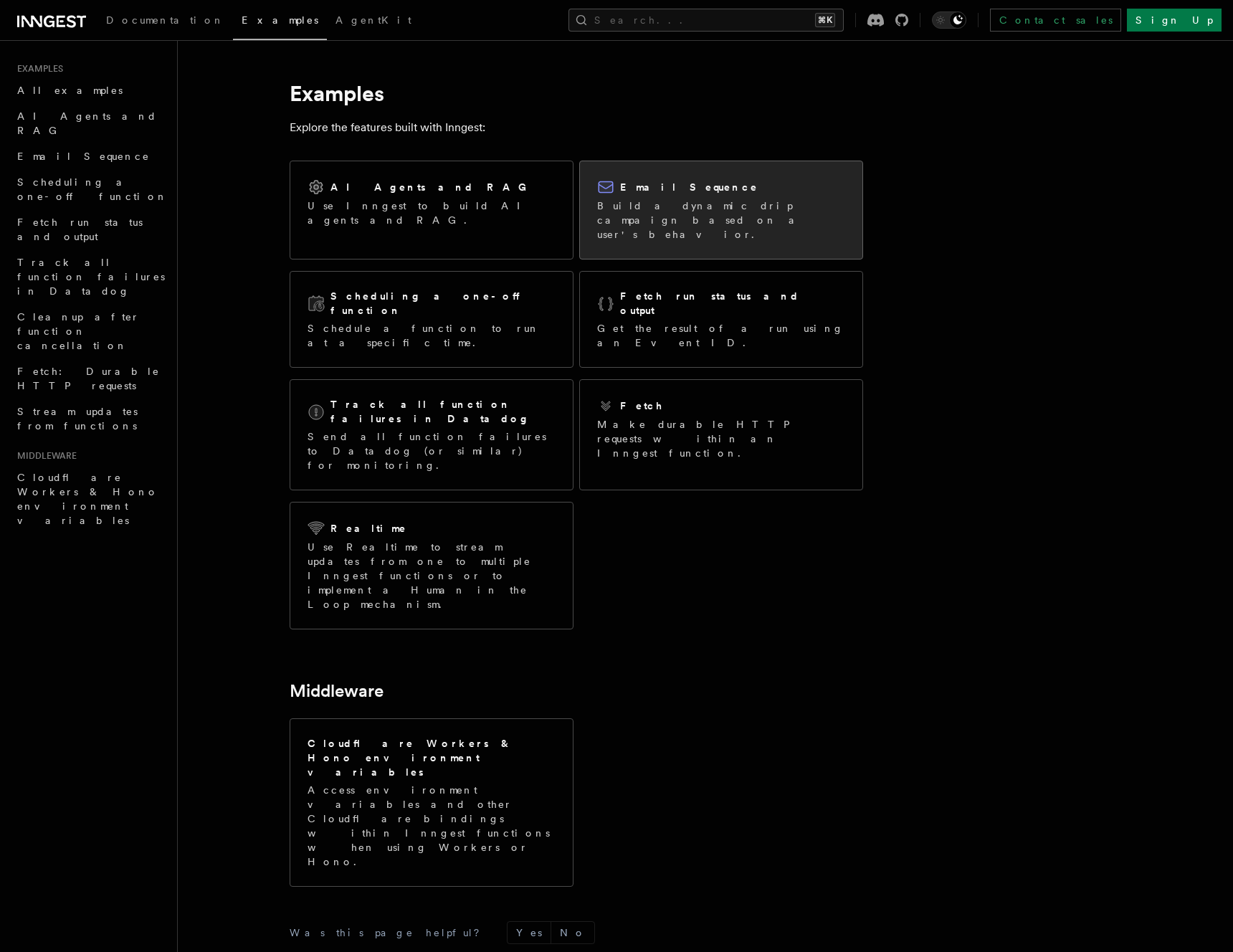
click at [665, 189] on h2 "Email Sequence" at bounding box center [689, 188] width 138 height 15
click at [601, 219] on p "Build a dynamic drip campaign based on a user's behavior." at bounding box center [720, 219] width 248 height 43
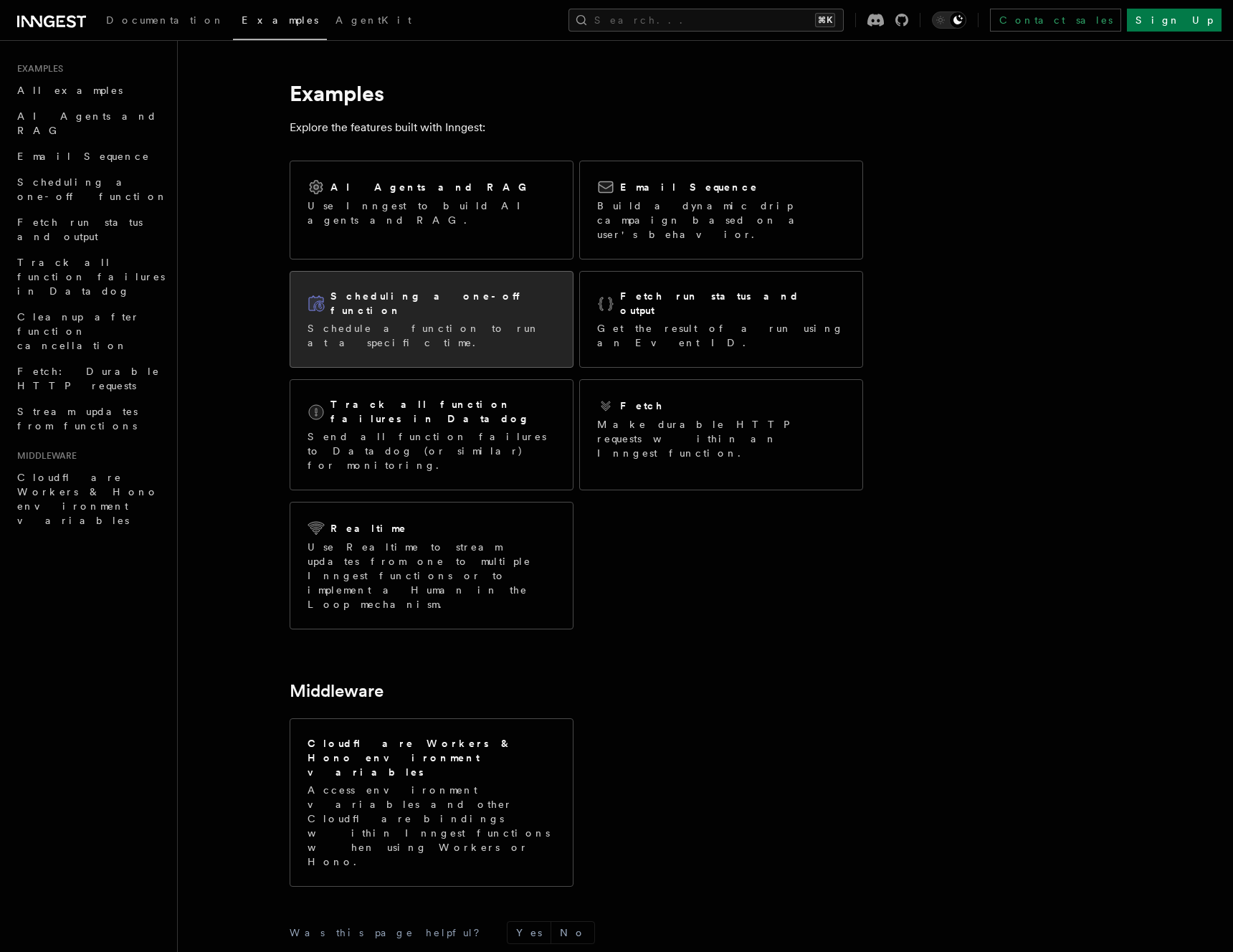
click at [505, 312] on div "Scheduling a one-off function Schedule a function to run at a specific time." at bounding box center [431, 319] width 283 height 95
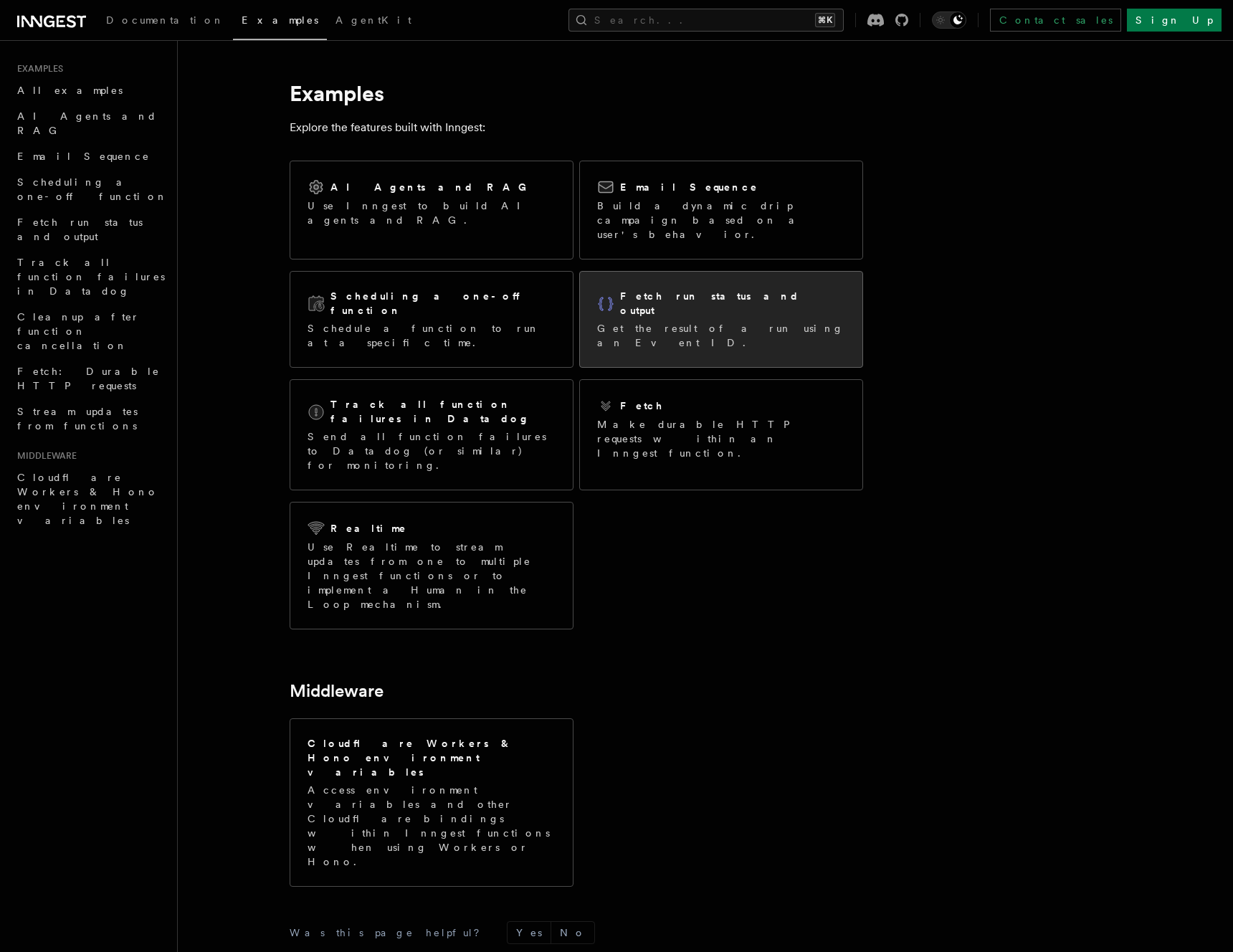
click at [624, 289] on h2 "Fetch run status and output" at bounding box center [732, 303] width 225 height 28
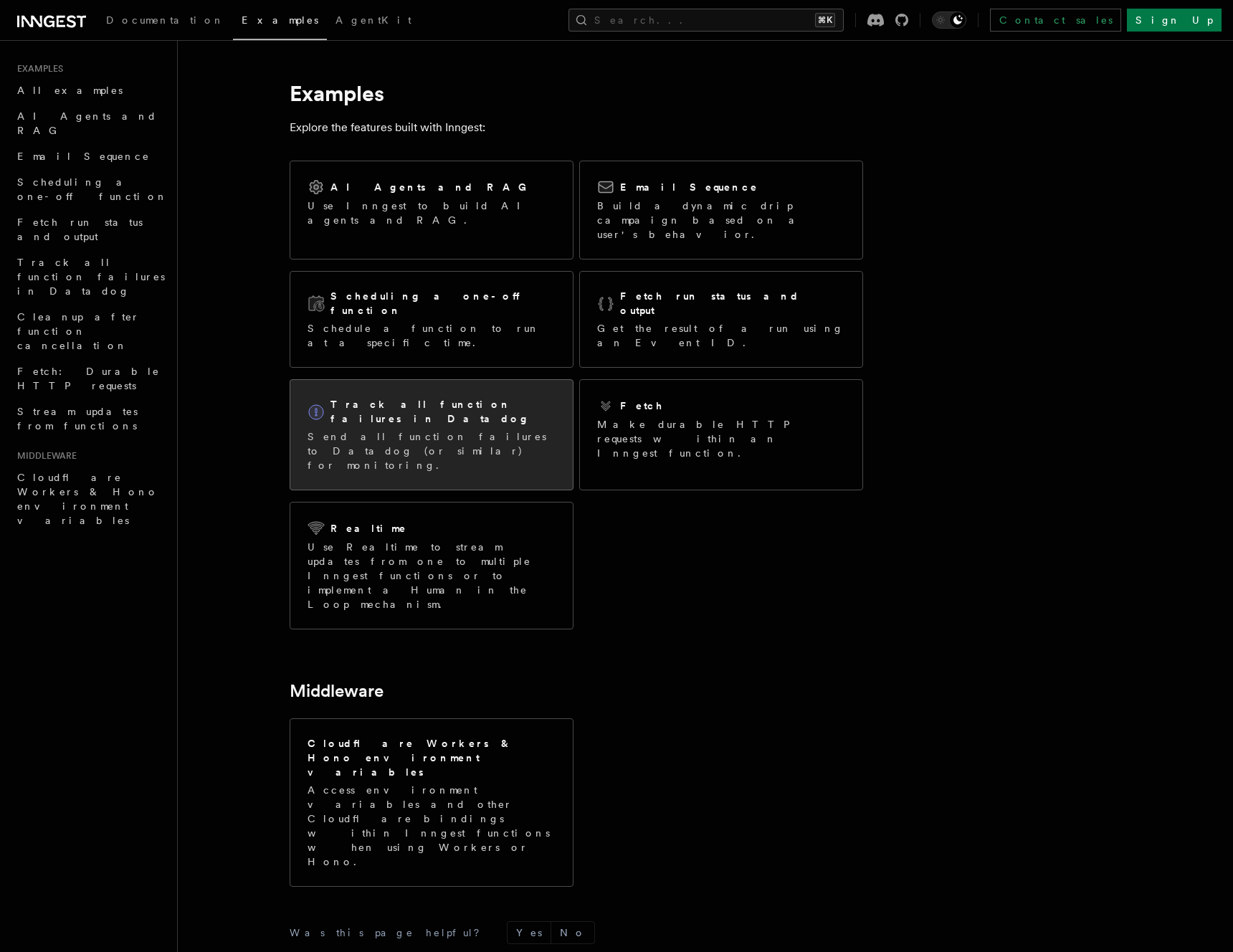
click at [510, 380] on div "Track all function failures in Datadog Send all function failures to Datadog (o…" at bounding box center [431, 435] width 283 height 110
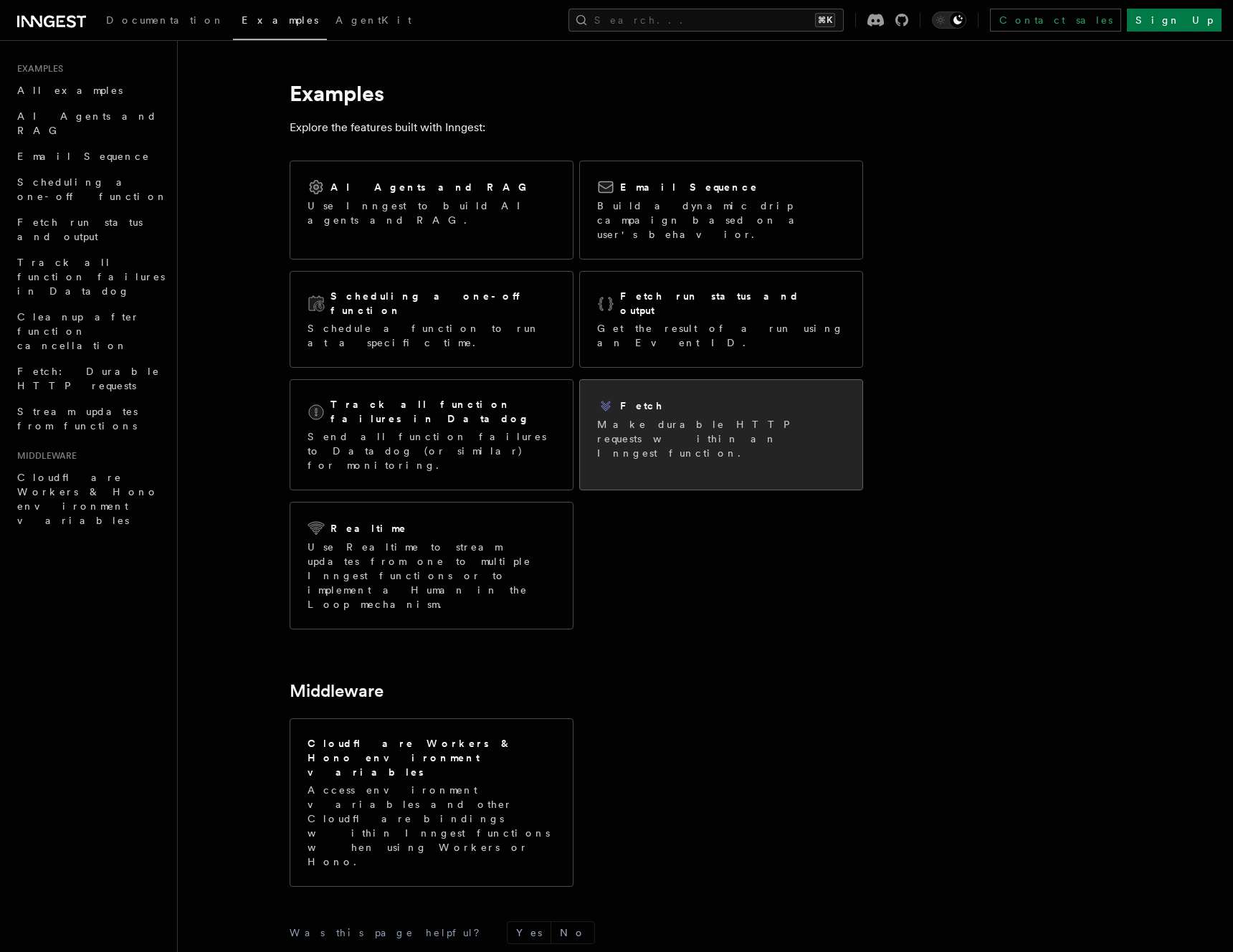
click at [625, 418] on p "Make durable HTTP requests within an Inngest function." at bounding box center [720, 439] width 248 height 43
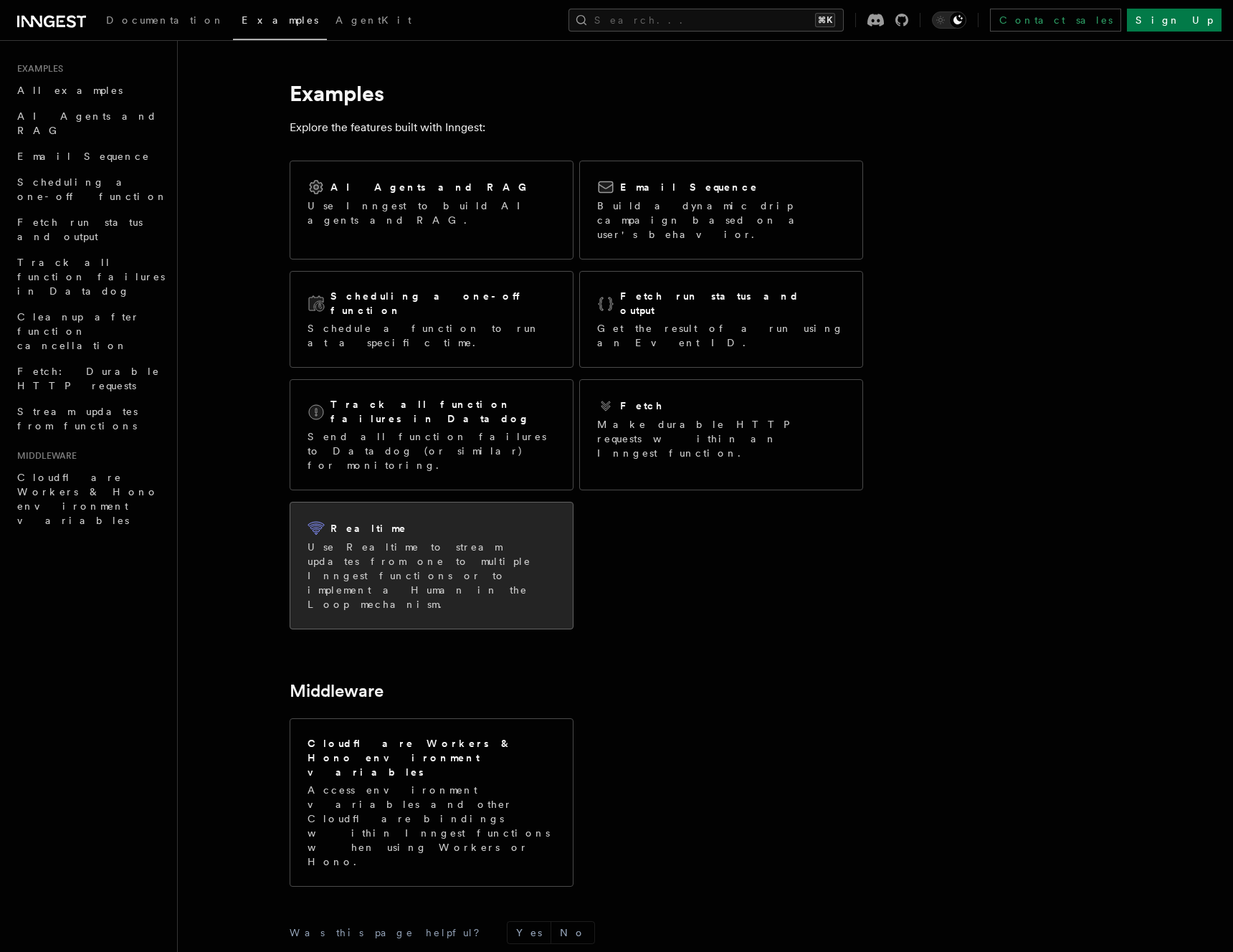
click at [441, 520] on div "Realtime" at bounding box center [431, 528] width 248 height 17
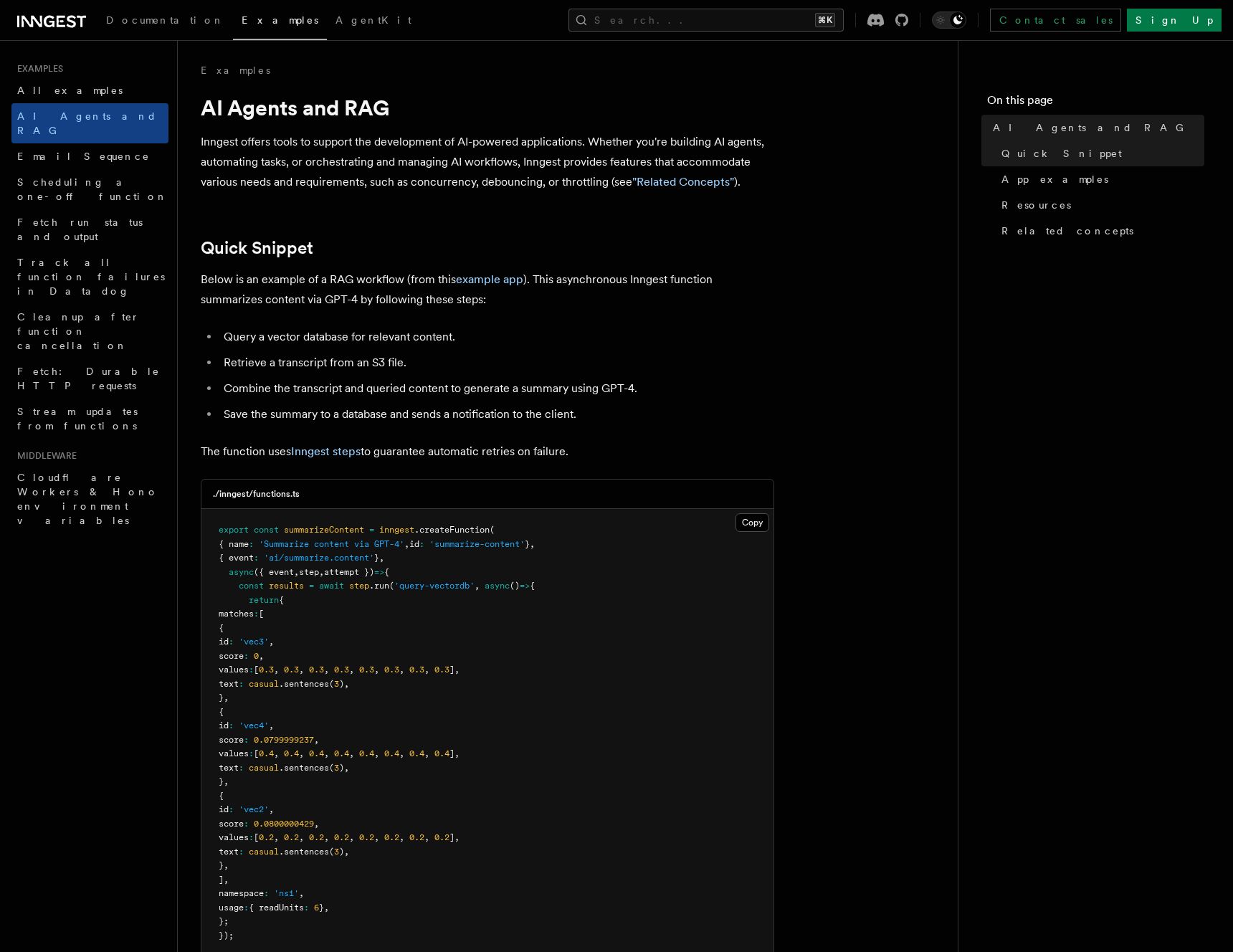
scroll to position [481, 0]
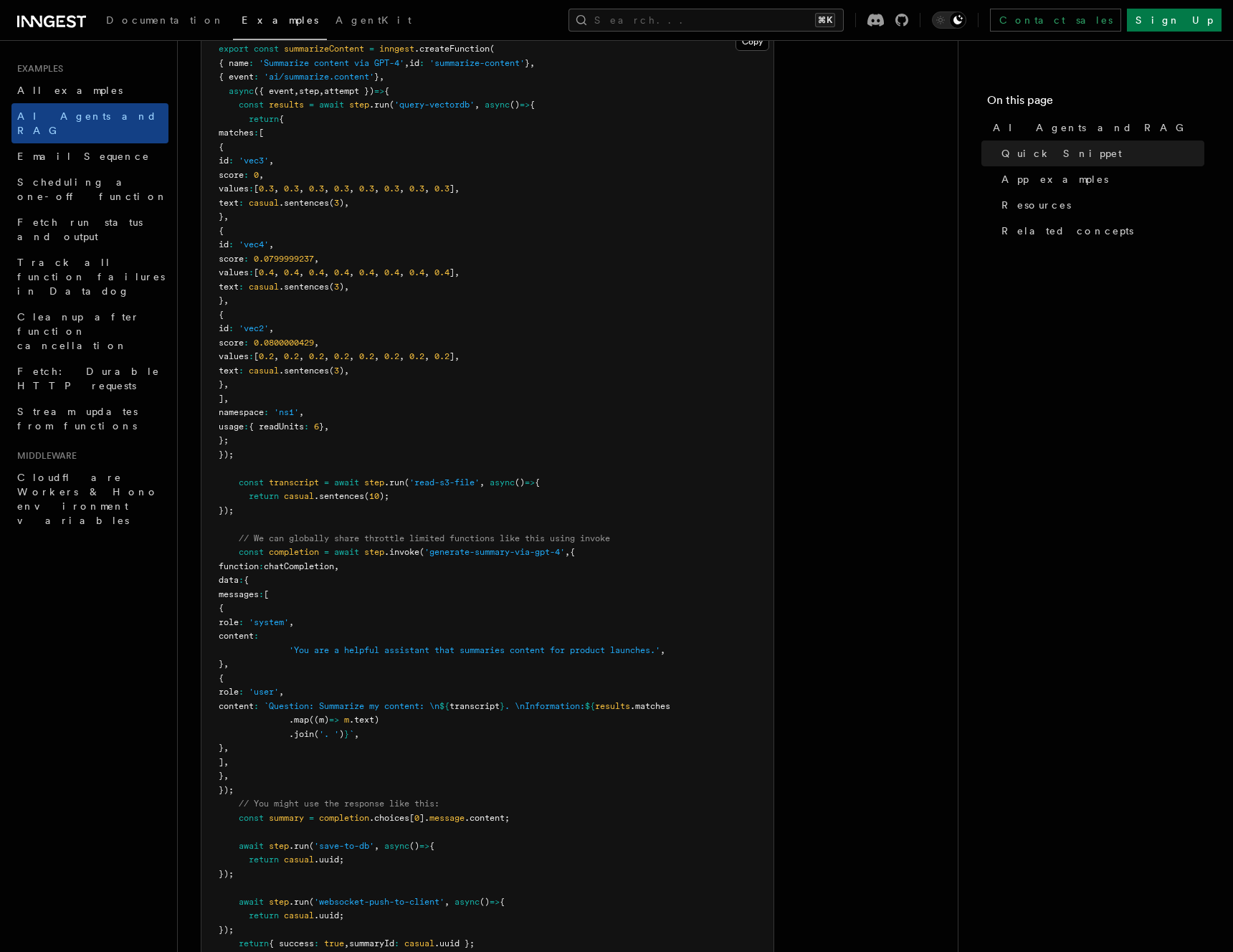
click at [279, 200] on span "casual" at bounding box center [263, 203] width 30 height 10
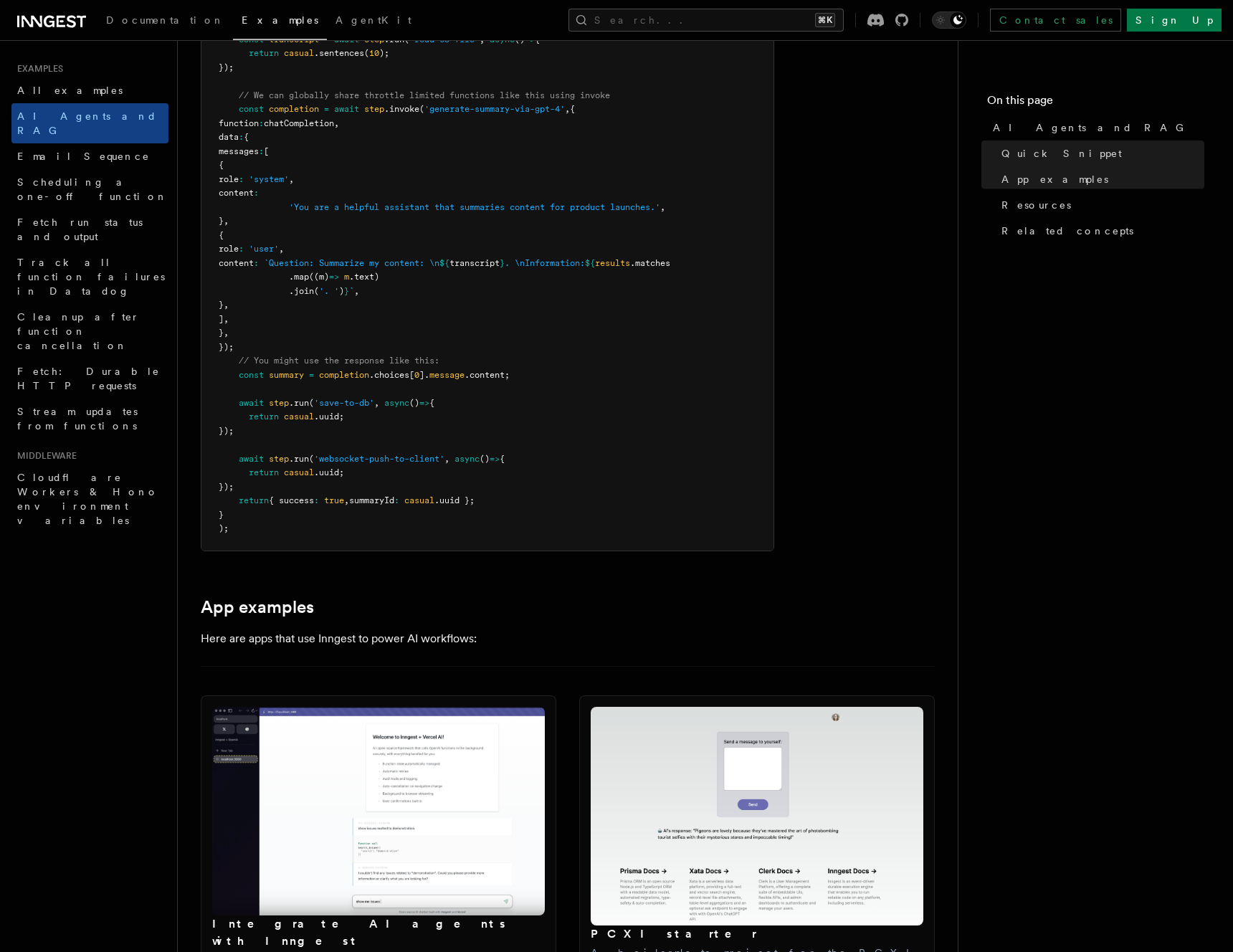
scroll to position [1145, 0]
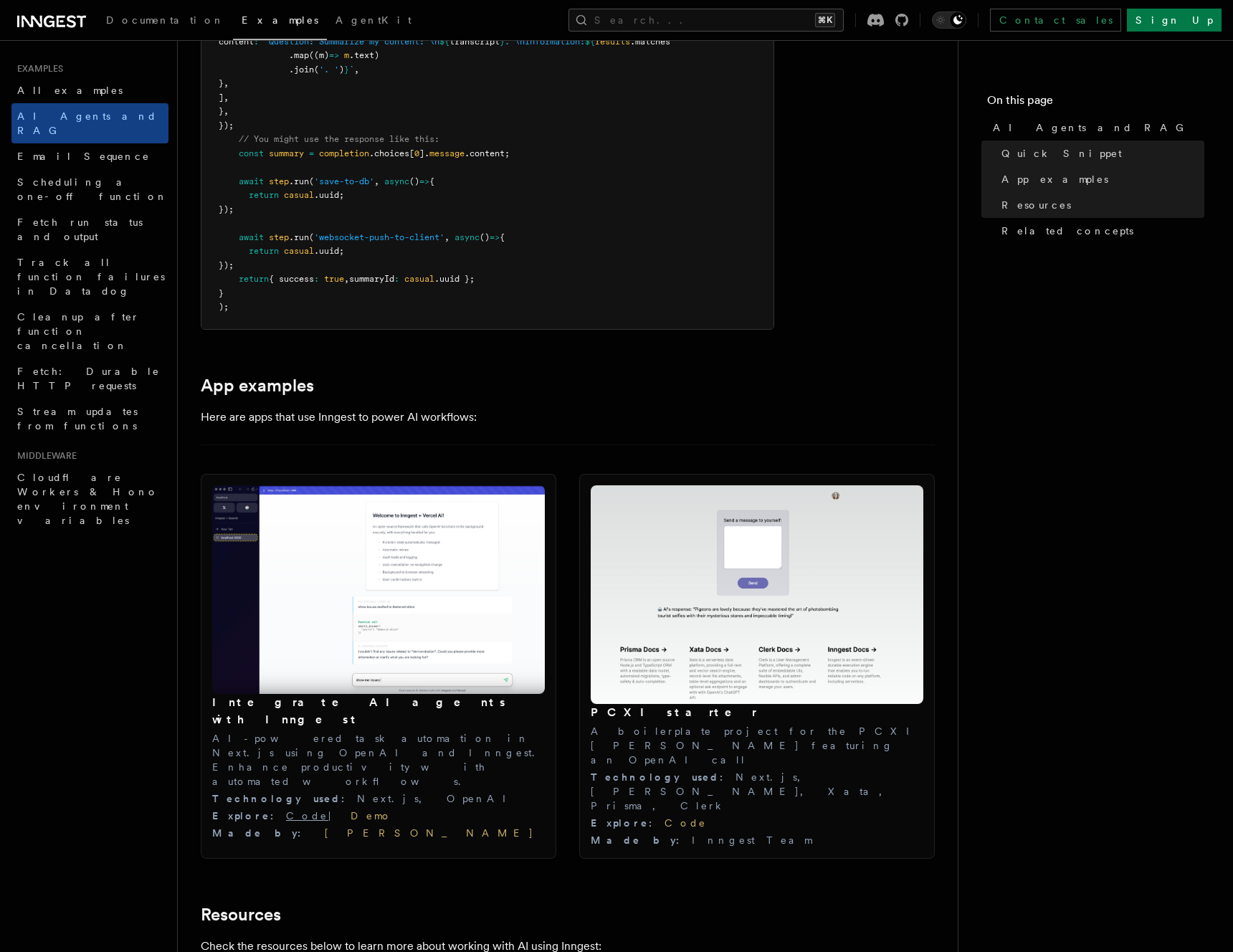
click at [286, 810] on link "Code" at bounding box center [307, 816] width 42 height 11
click at [664, 817] on link "Code" at bounding box center [686, 823] width 42 height 11
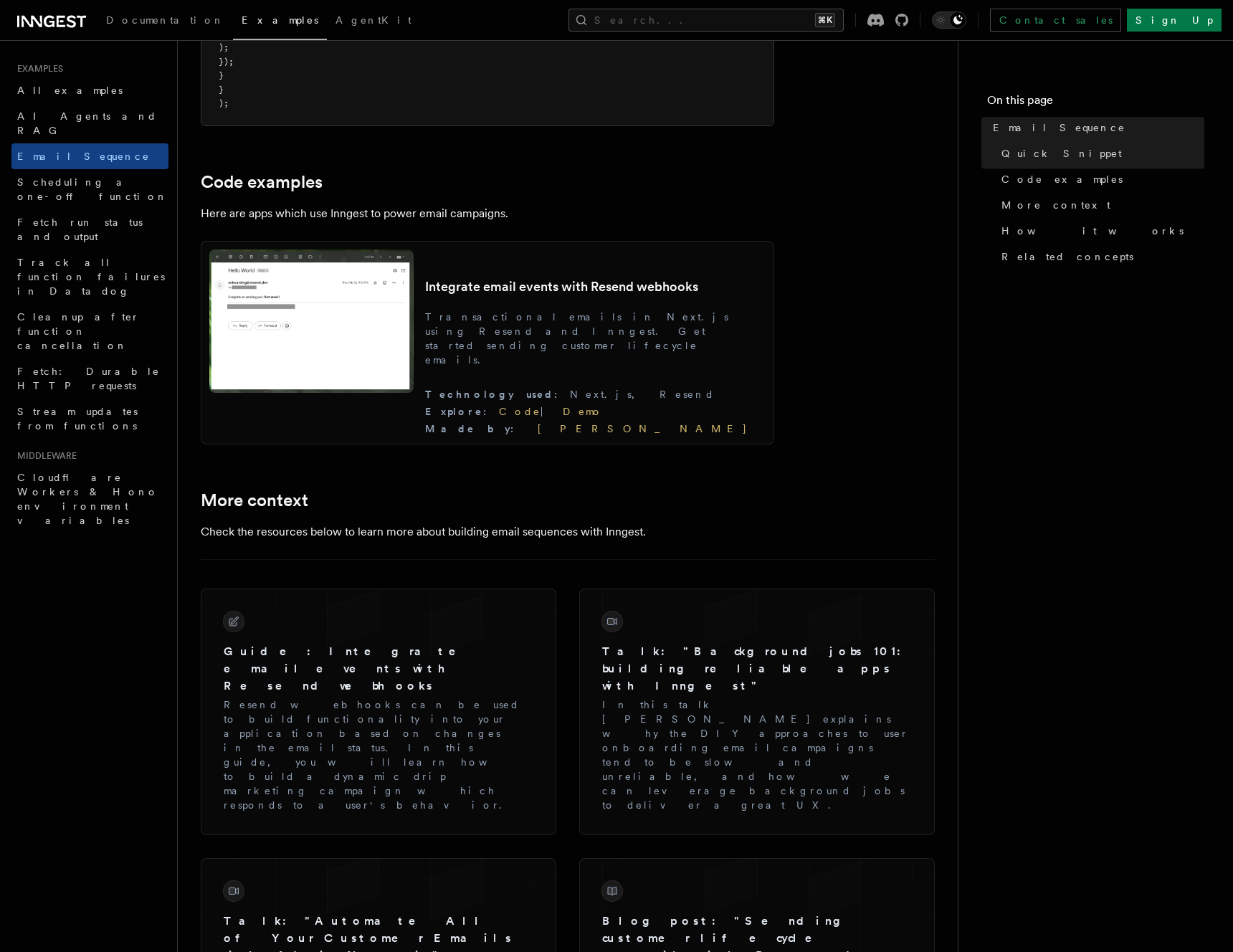
scroll to position [1221, 0]
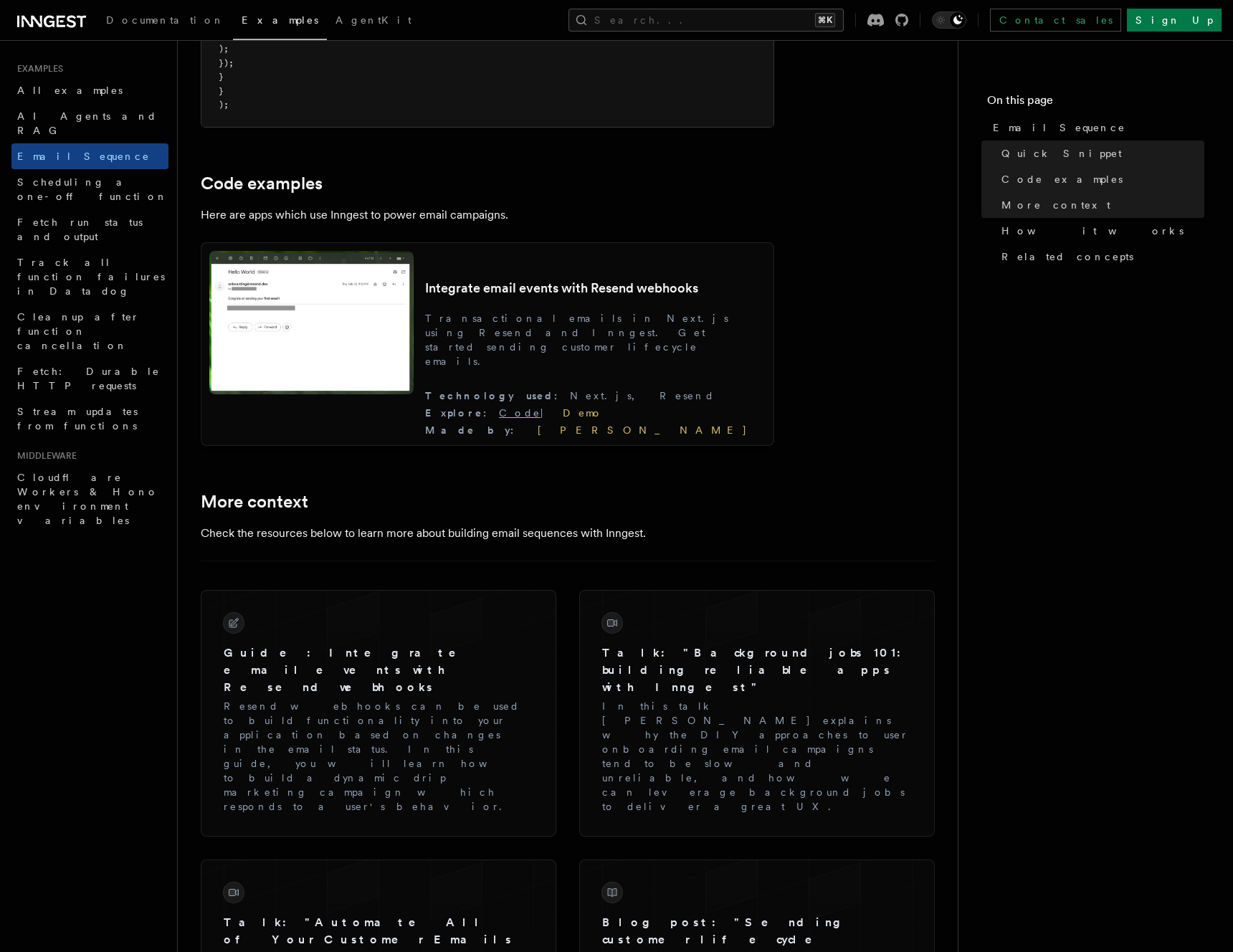
click at [540, 418] on link "Code" at bounding box center [519, 413] width 41 height 11
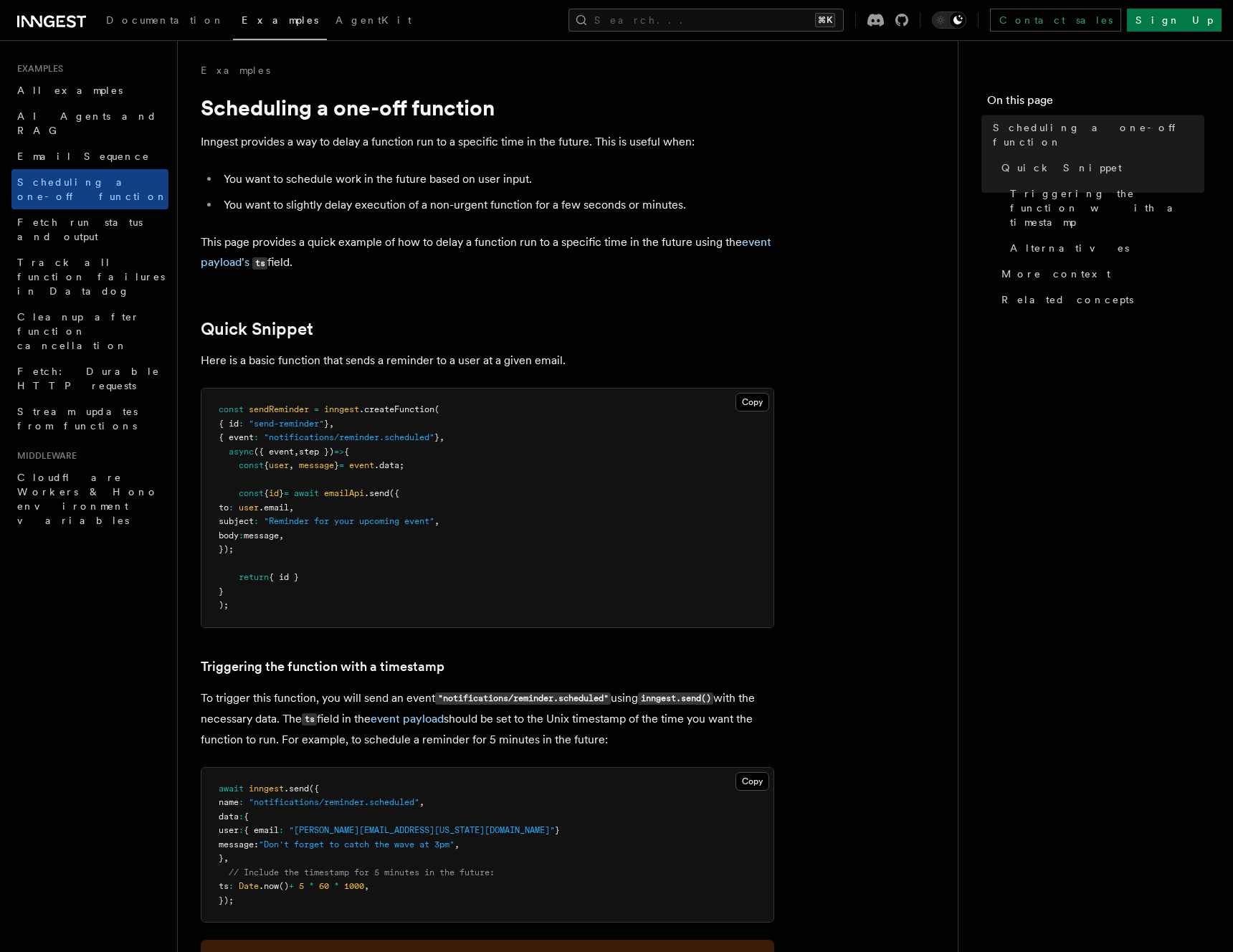
scroll to position [825, 0]
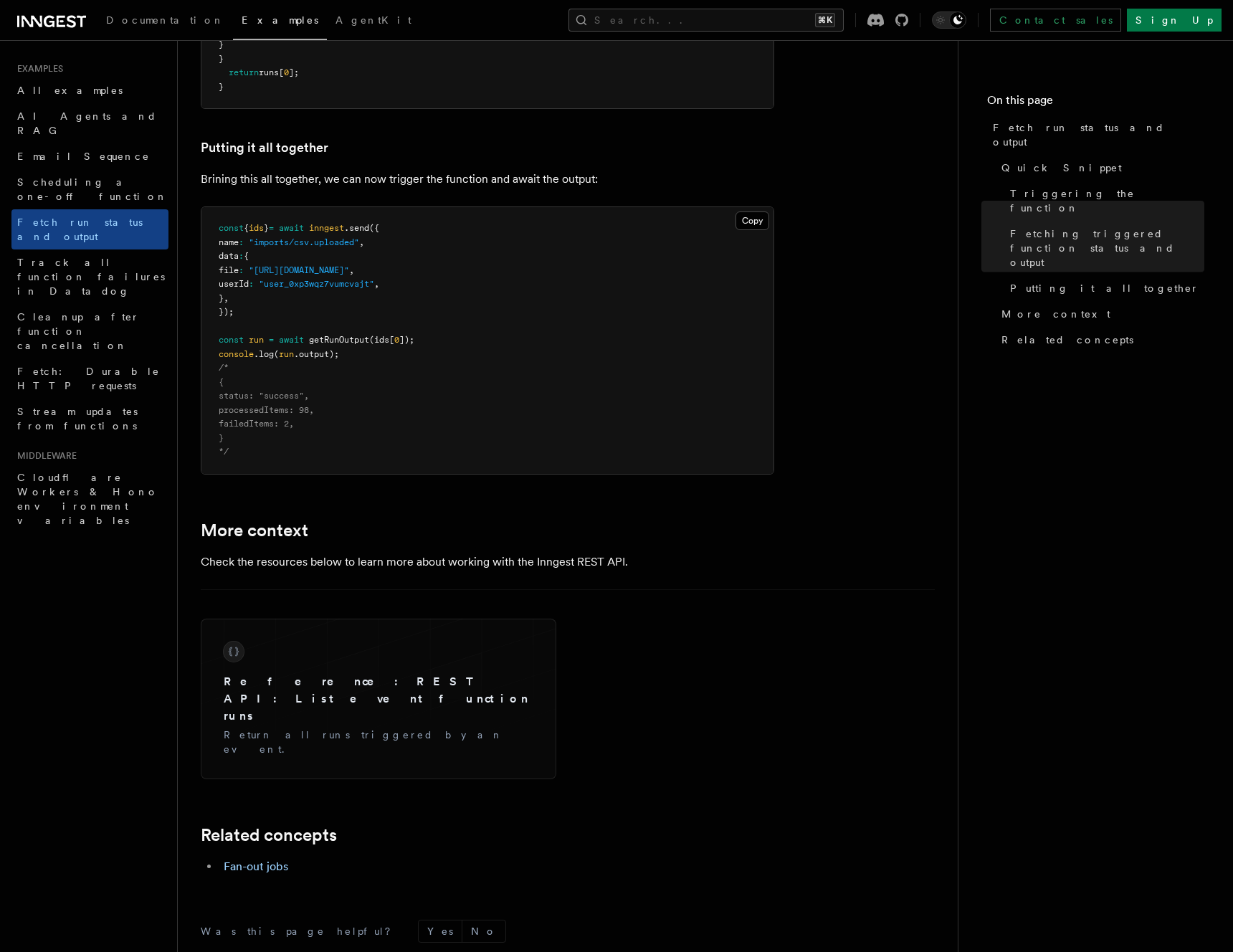
scroll to position [1939, 0]
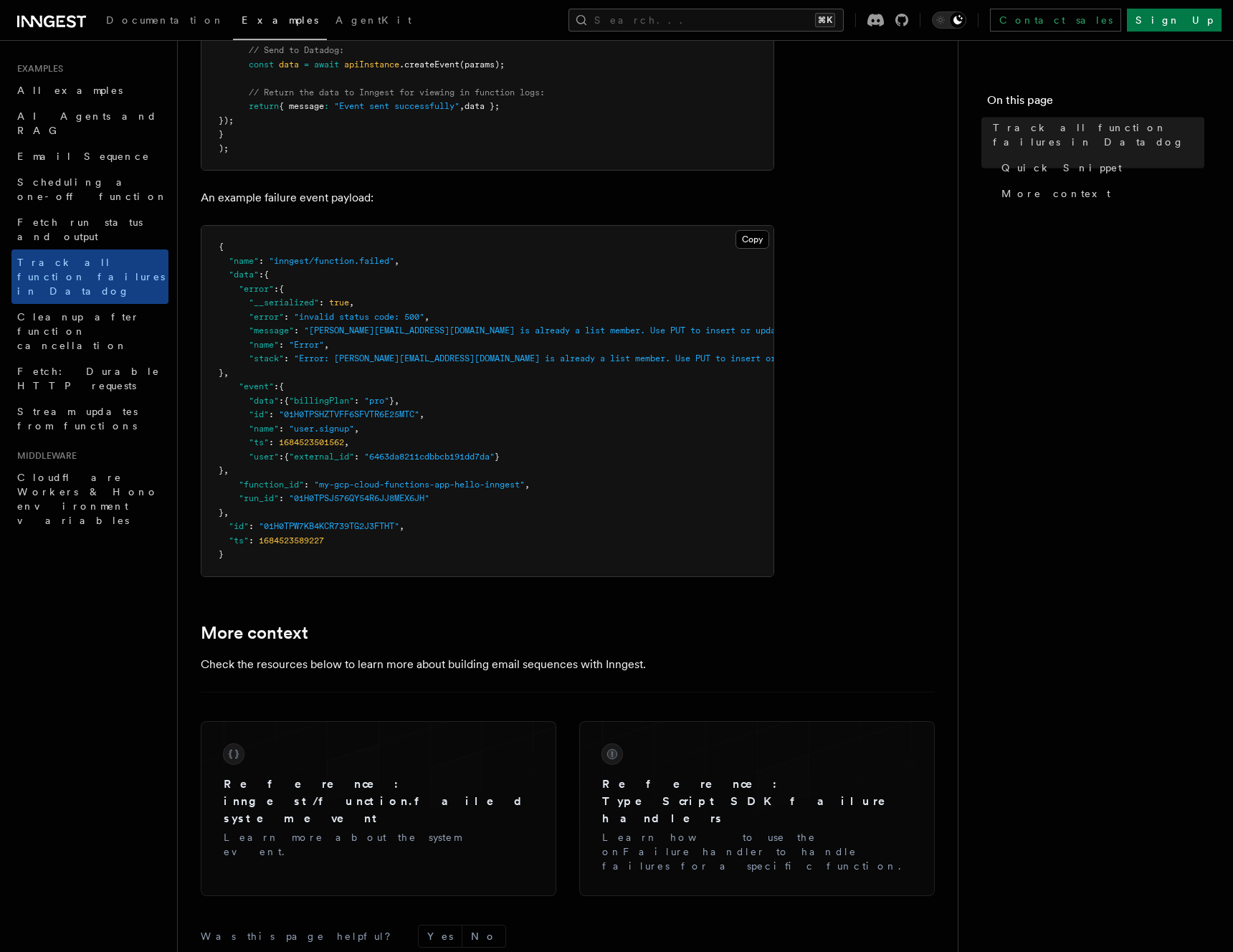
scroll to position [938, 0]
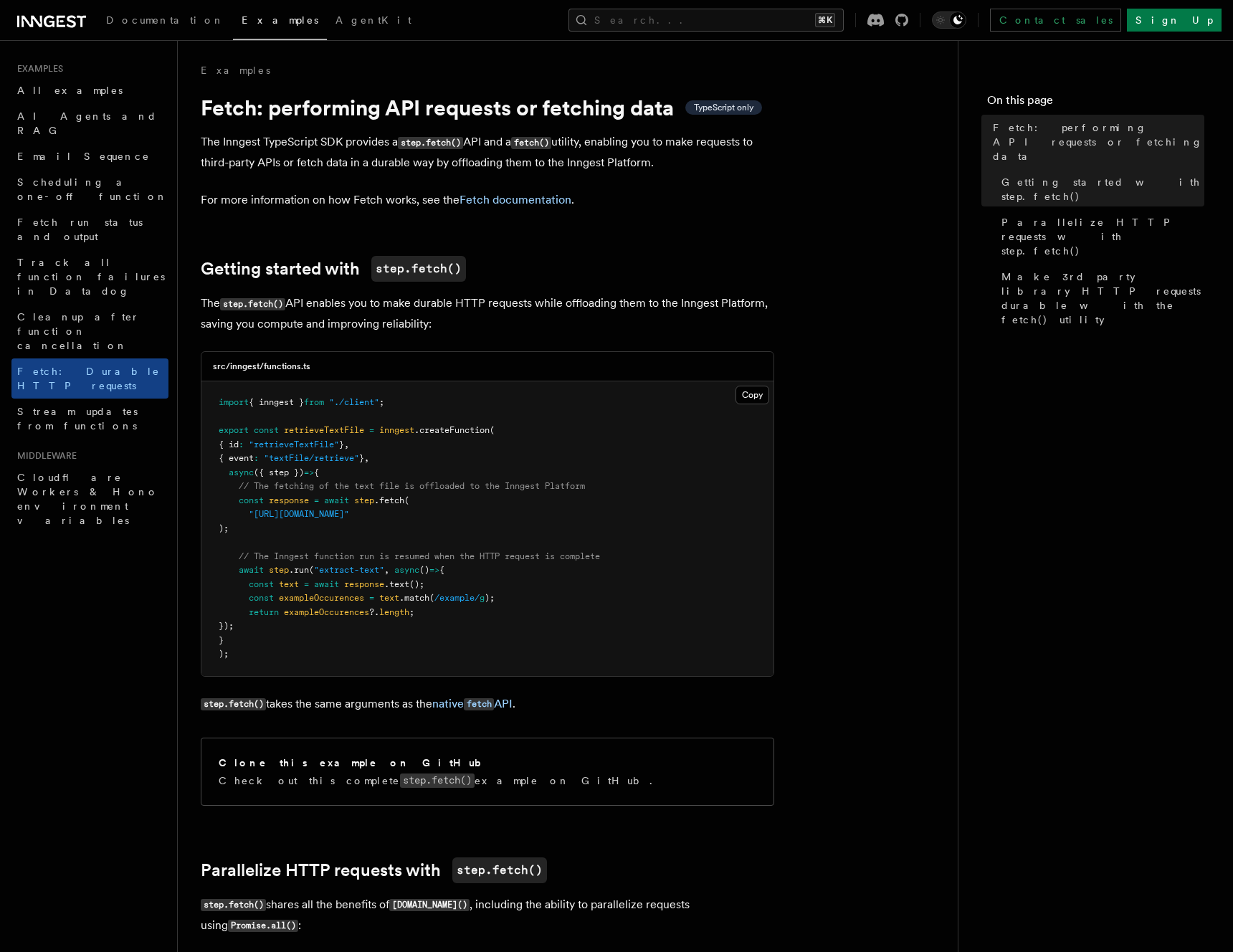
scroll to position [1130, 0]
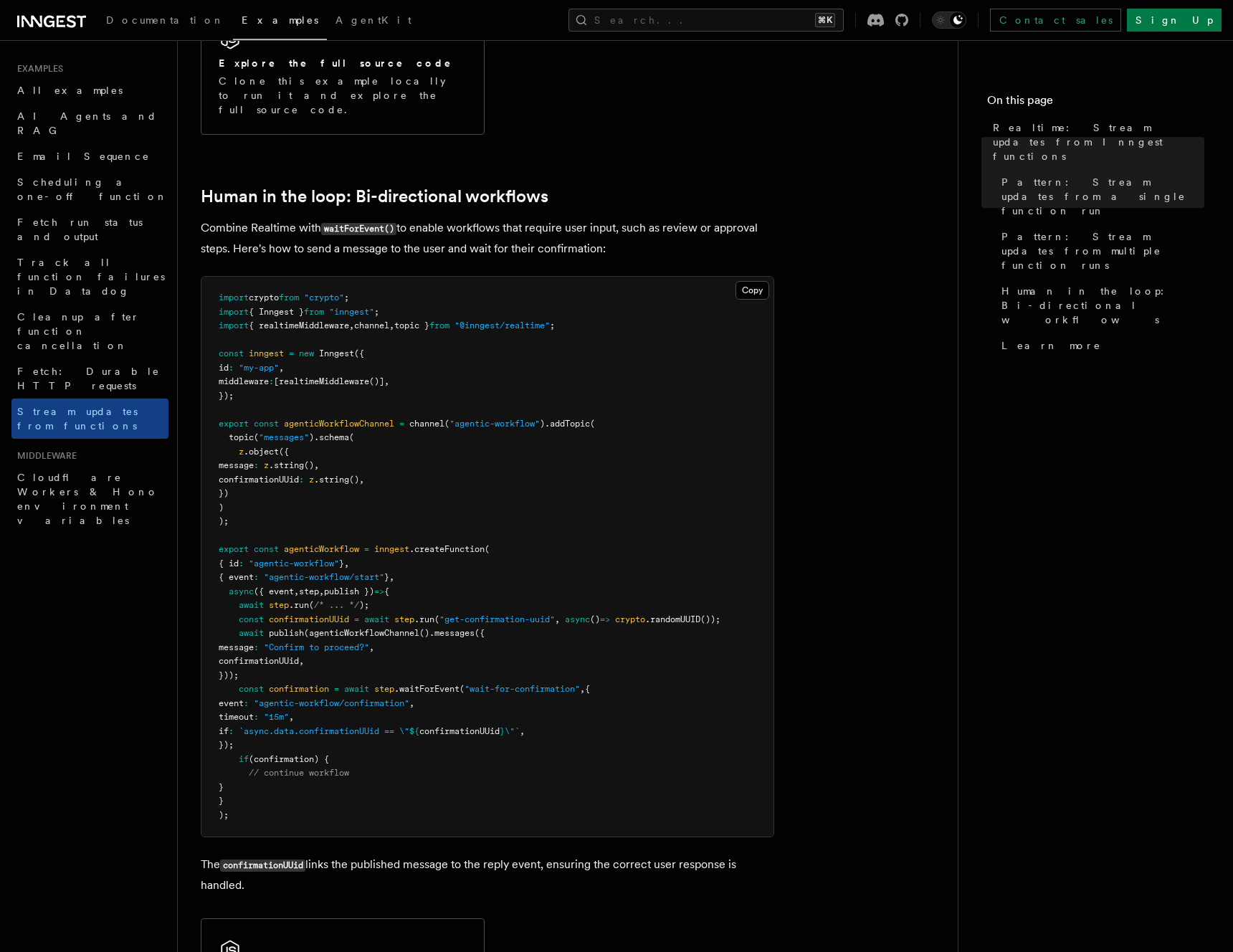
scroll to position [3207, 0]
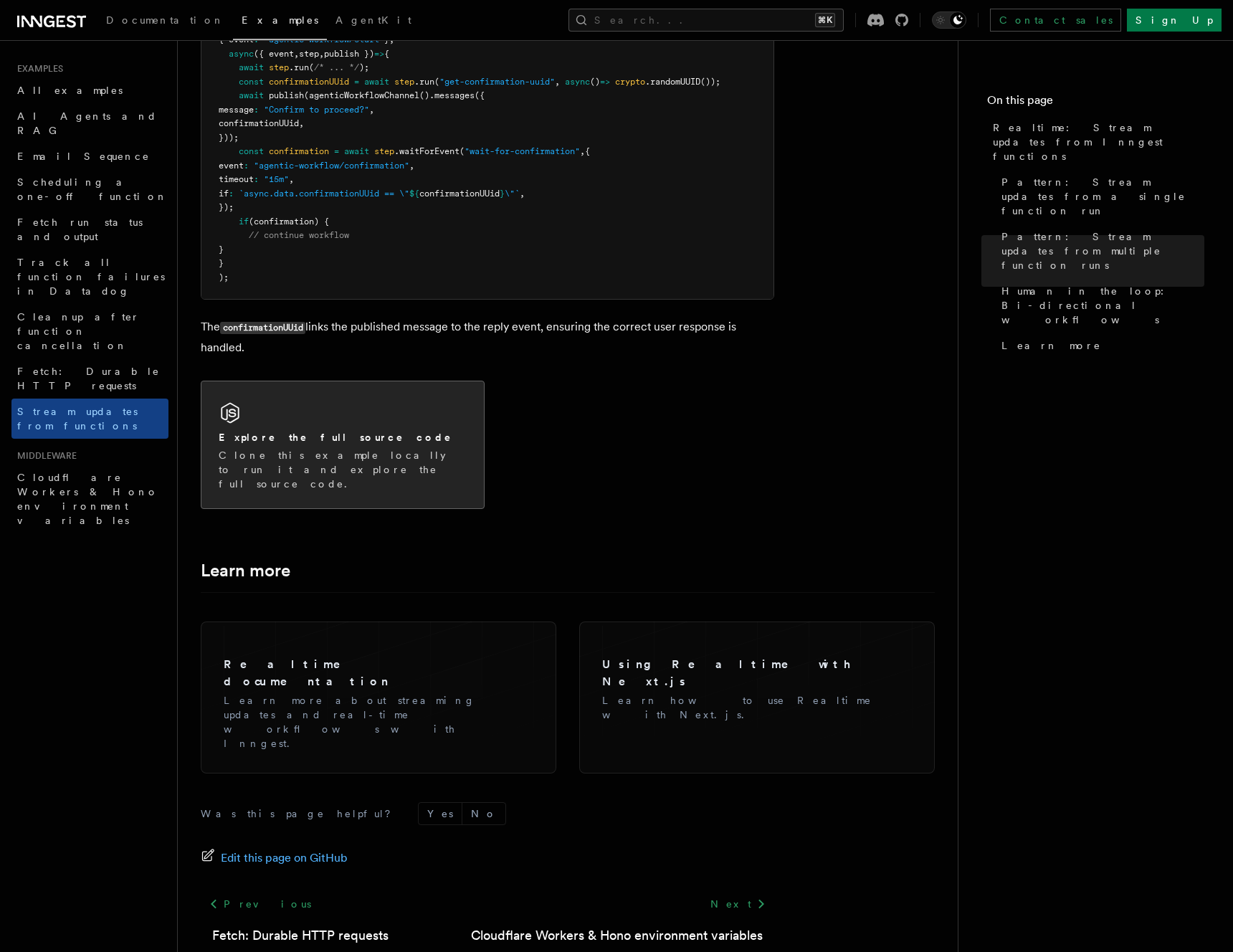
click at [327, 448] on p "Clone this example locally to run it and explore the full source code." at bounding box center [342, 470] width 248 height 43
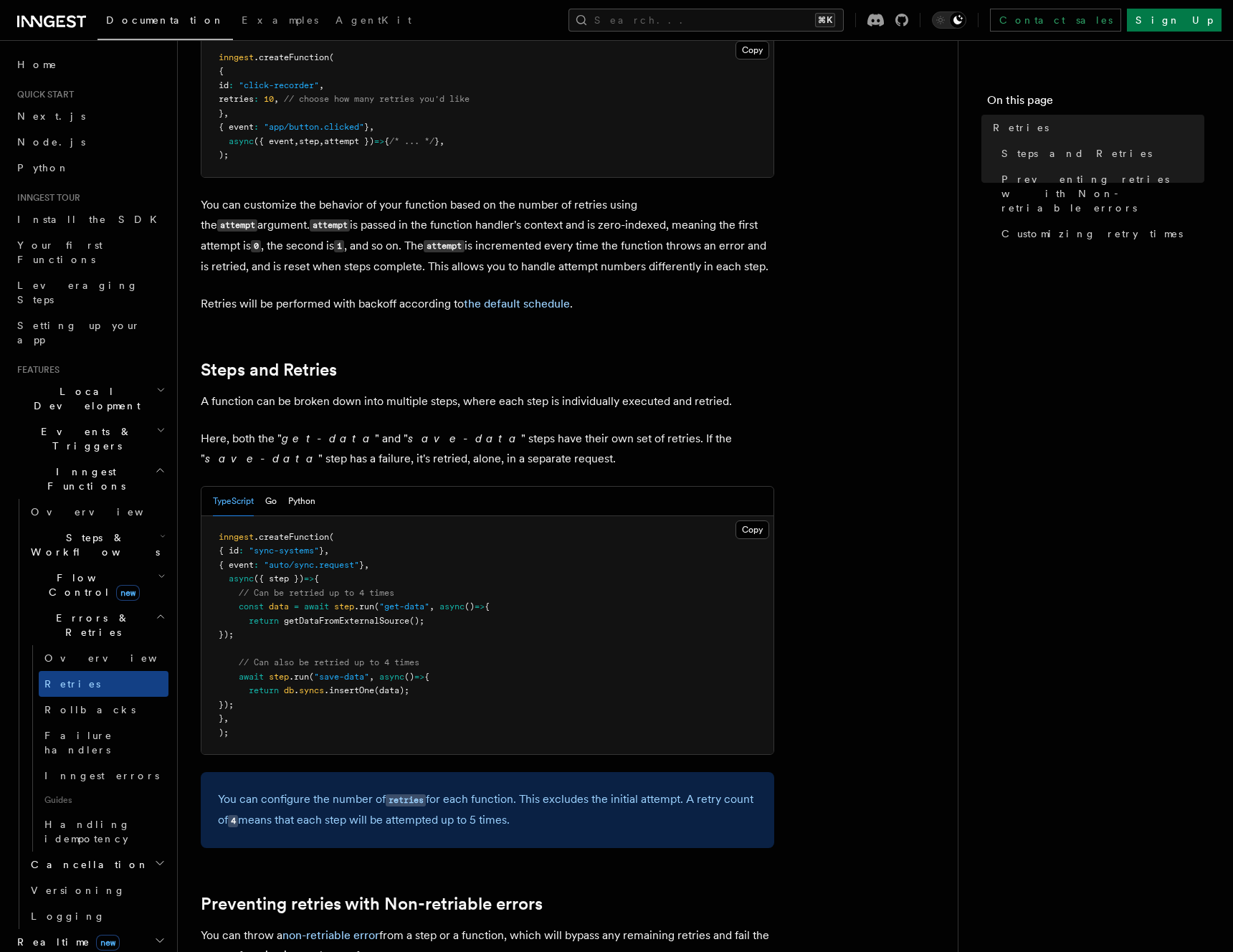
scroll to position [474, 0]
click at [101, 697] on link "Rollbacks" at bounding box center [104, 710] width 130 height 26
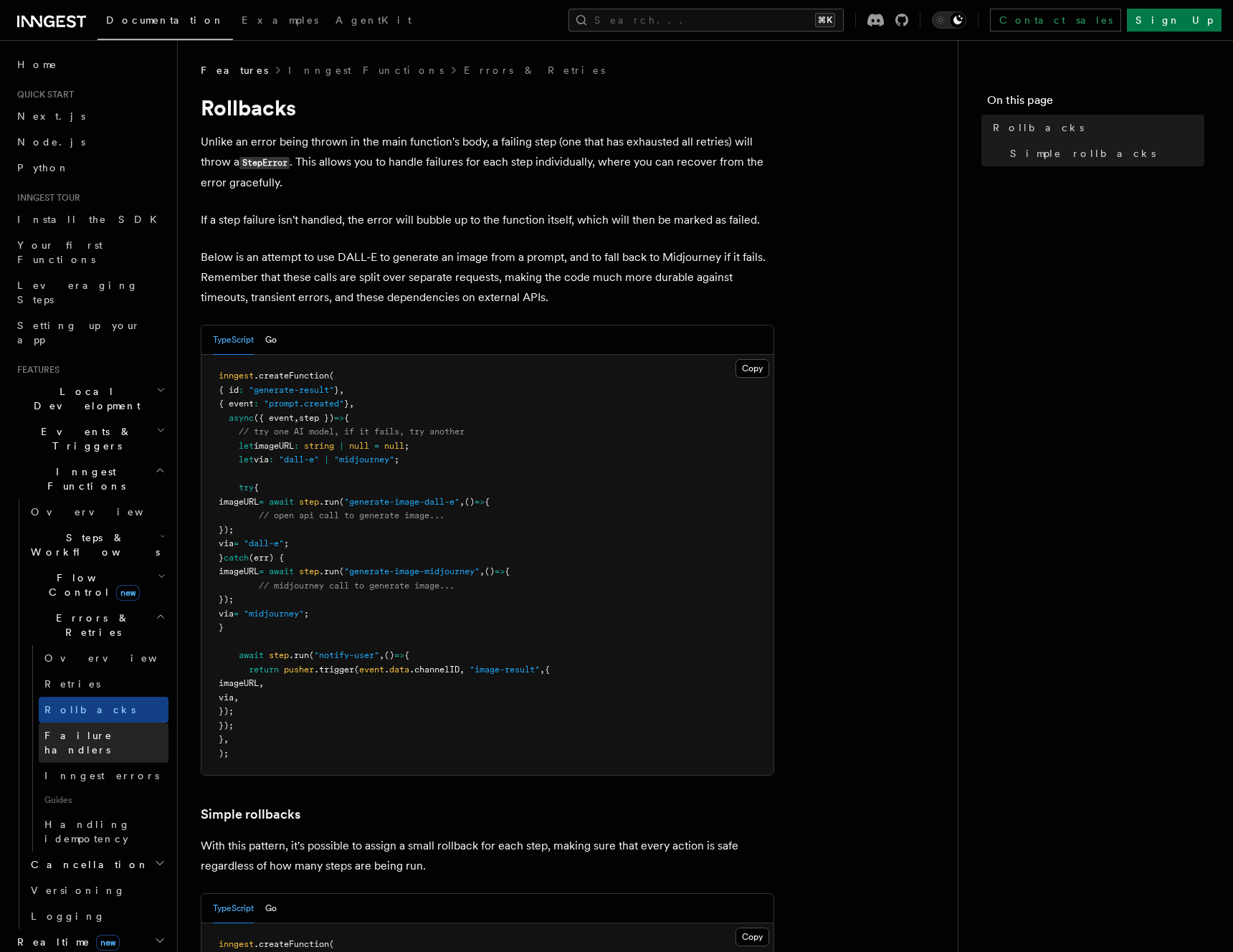
click at [111, 729] on span "Failure handlers" at bounding box center [79, 742] width 68 height 26
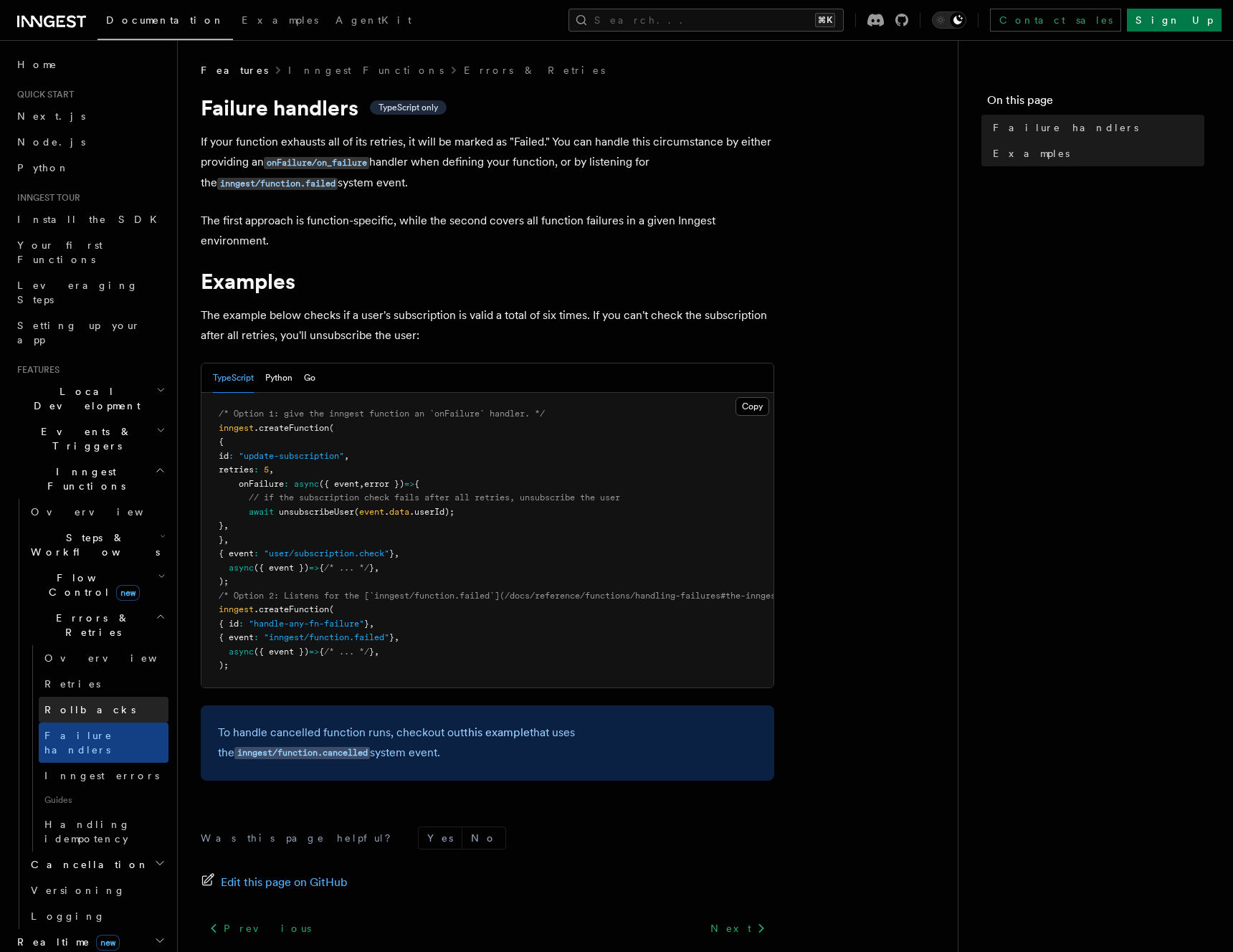
click at [113, 697] on link "Rollbacks" at bounding box center [104, 710] width 130 height 26
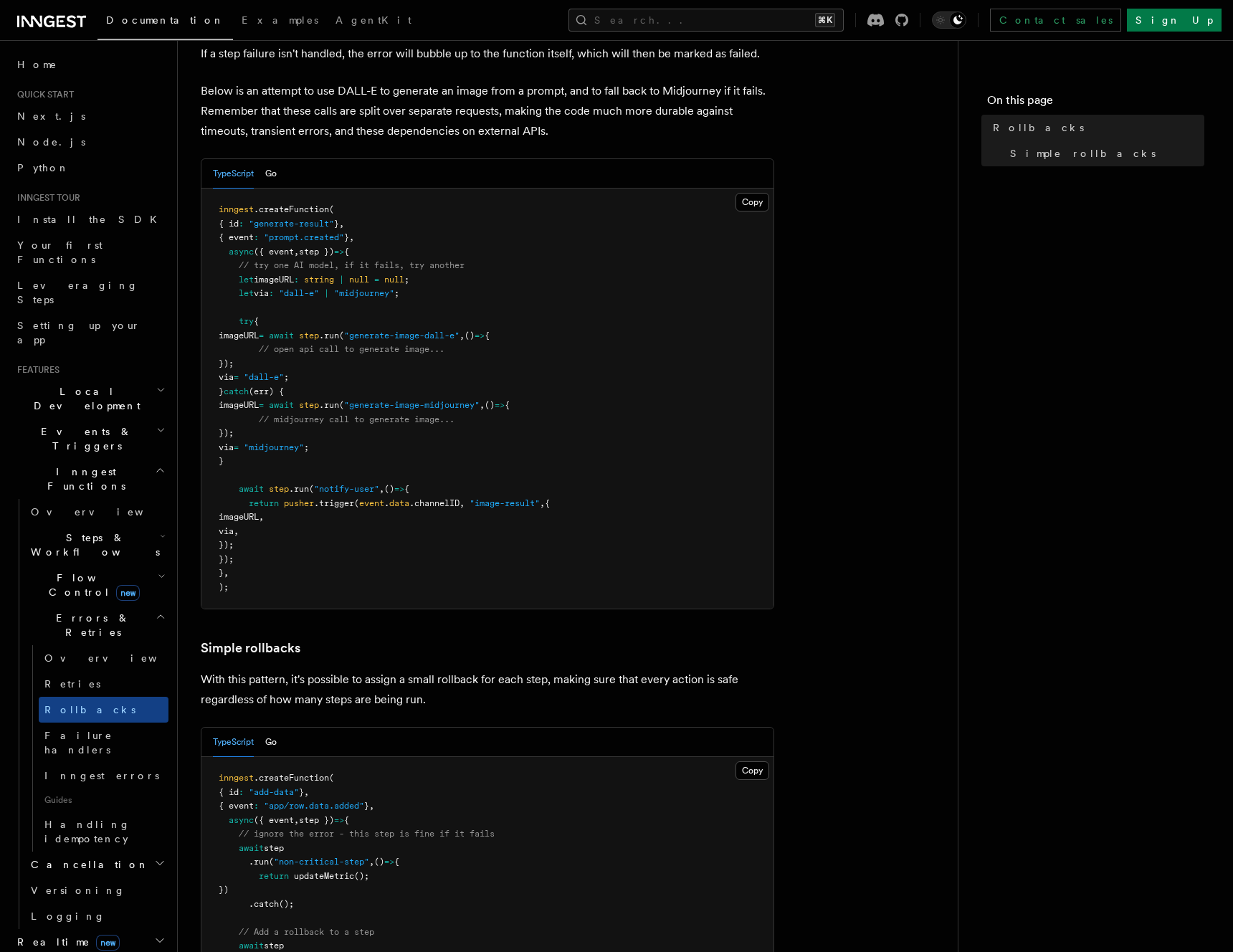
scroll to position [422, 0]
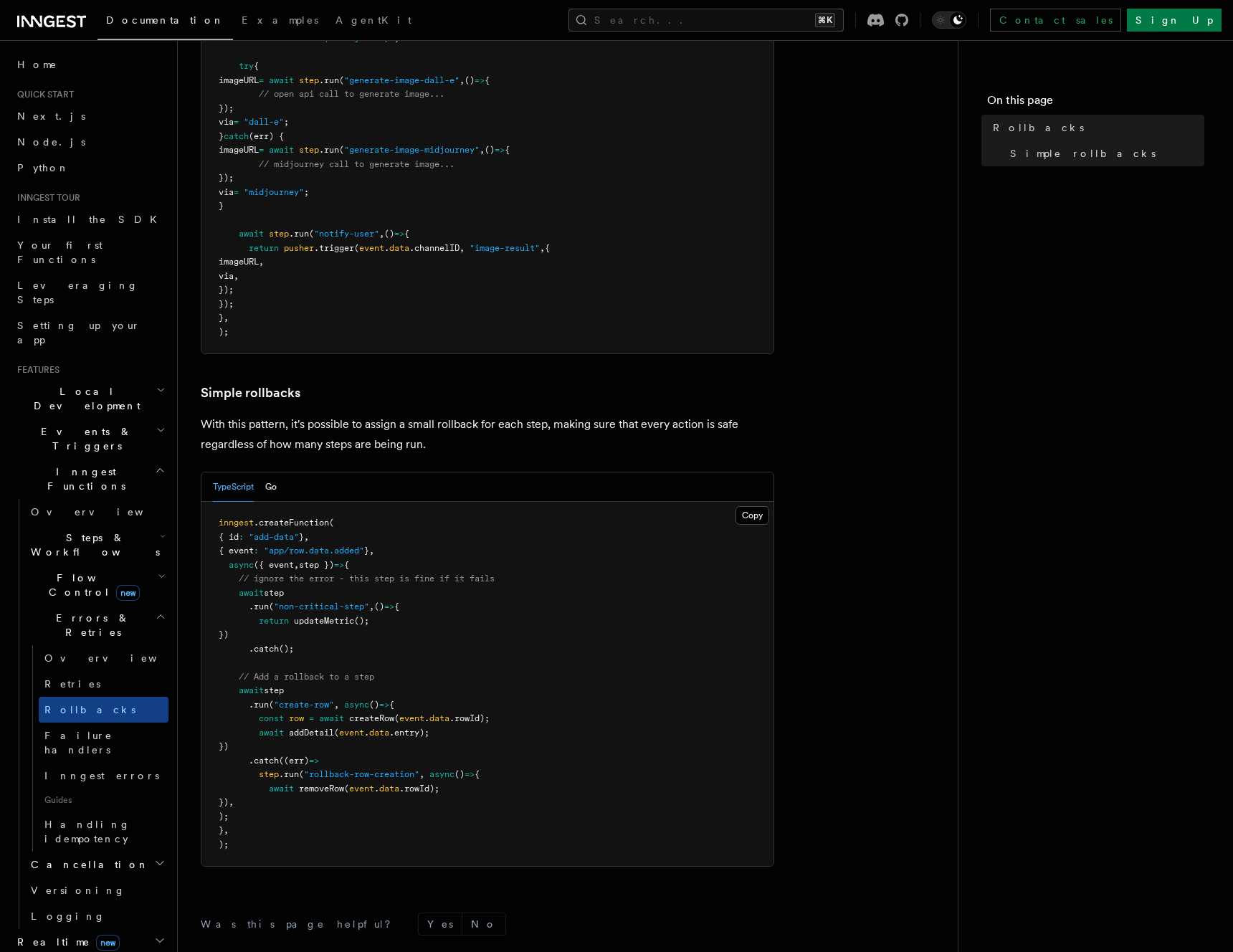
click at [126, 565] on h2 "Flow Control new" at bounding box center [97, 584] width 144 height 40
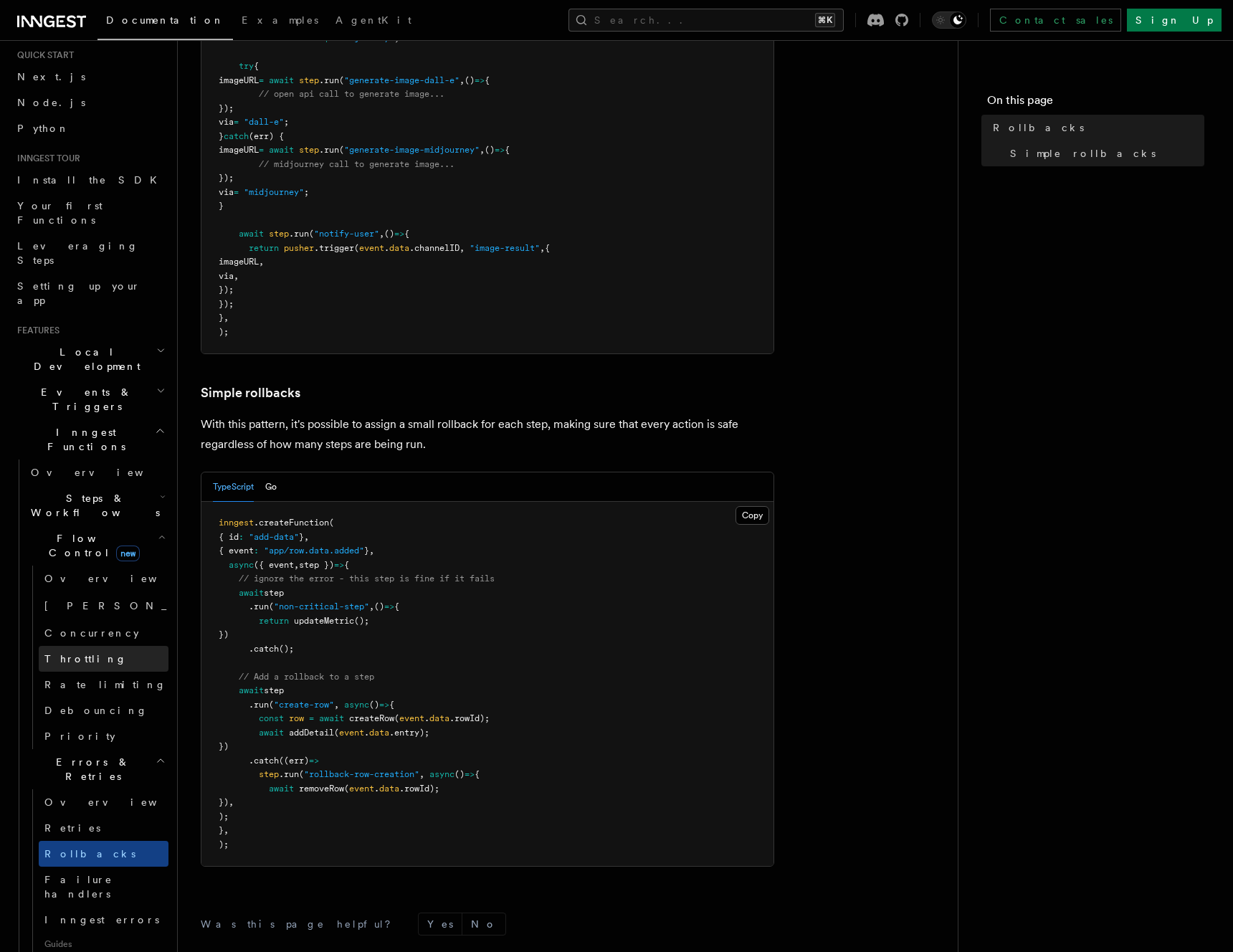
scroll to position [39, 0]
click at [160, 491] on icon "button" at bounding box center [162, 497] width 6 height 11
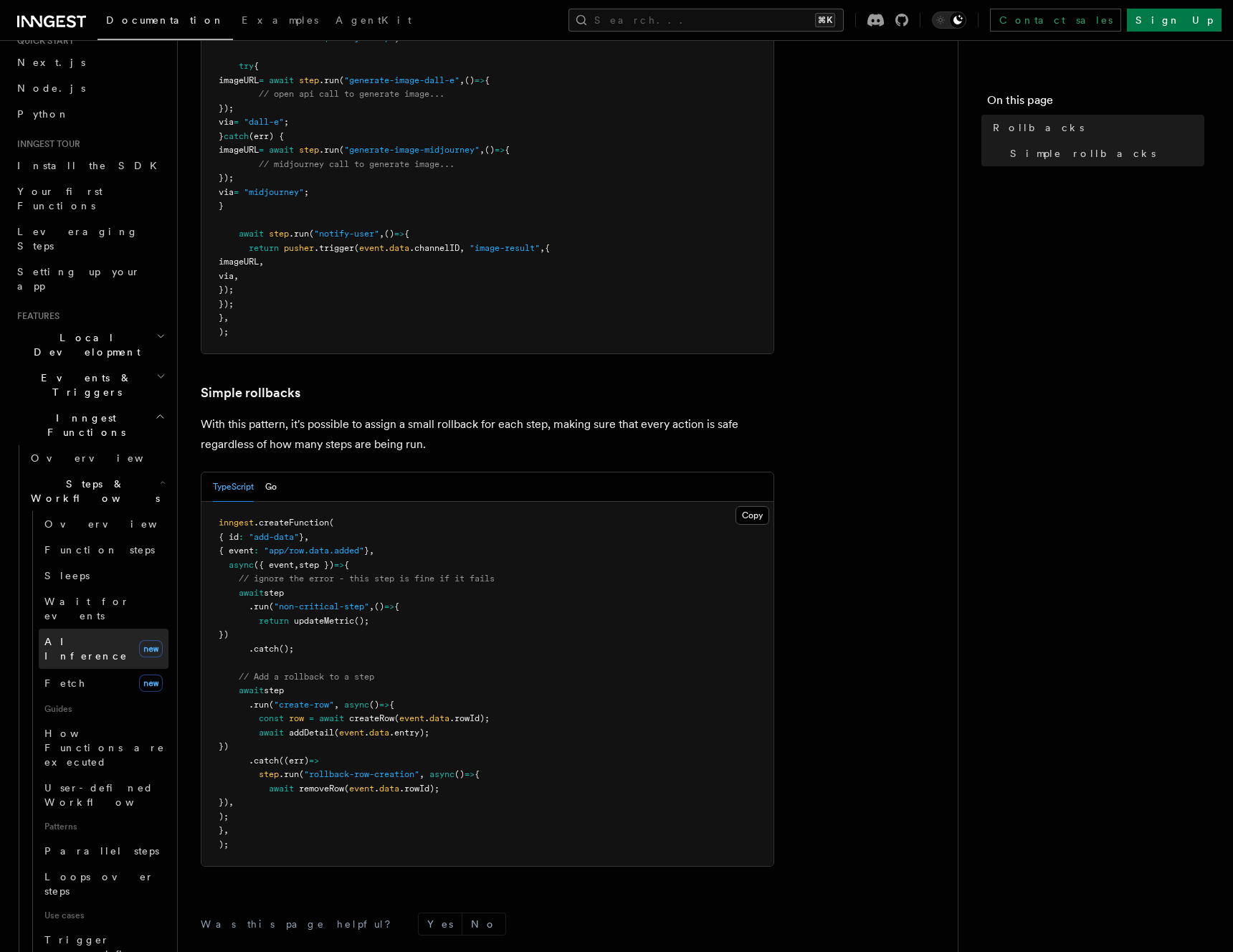
scroll to position [56, 0]
click at [113, 586] on link "Wait for events" at bounding box center [104, 606] width 130 height 40
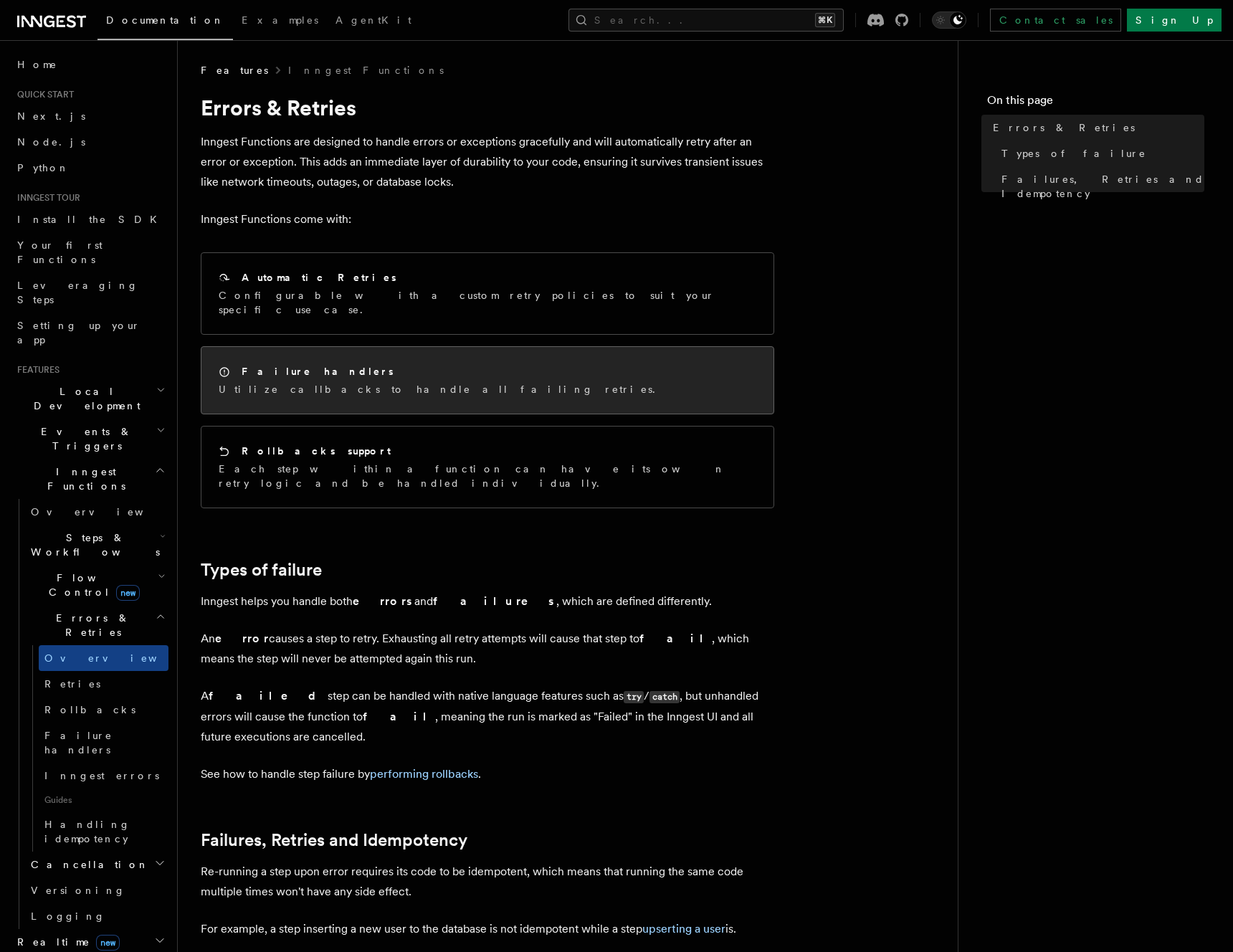
click at [547, 376] on div "Failure handlers Utilize callbacks to handle all failing retries." at bounding box center [487, 380] width 572 height 67
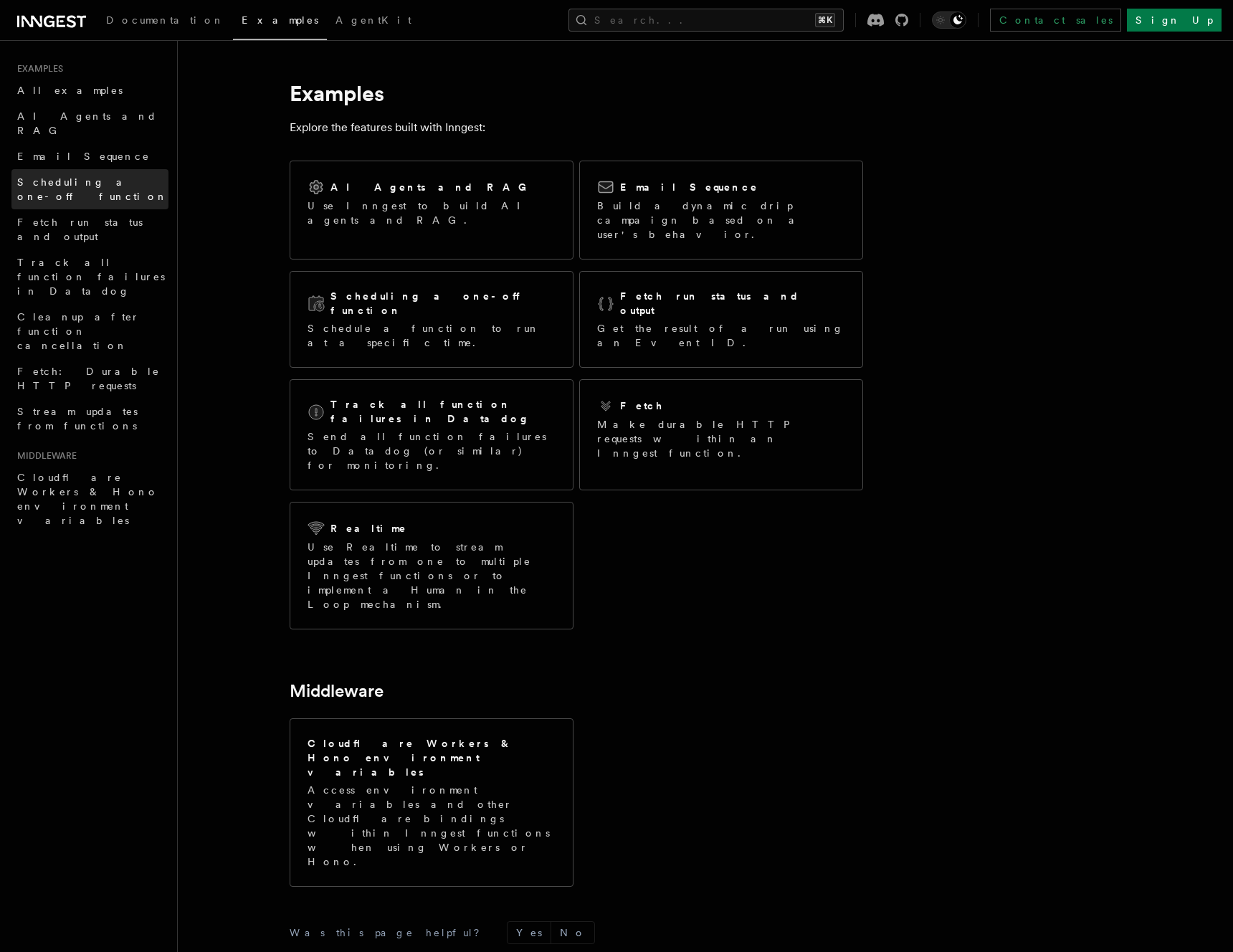
click at [105, 175] on span "Scheduling a one-off function" at bounding box center [93, 188] width 151 height 28
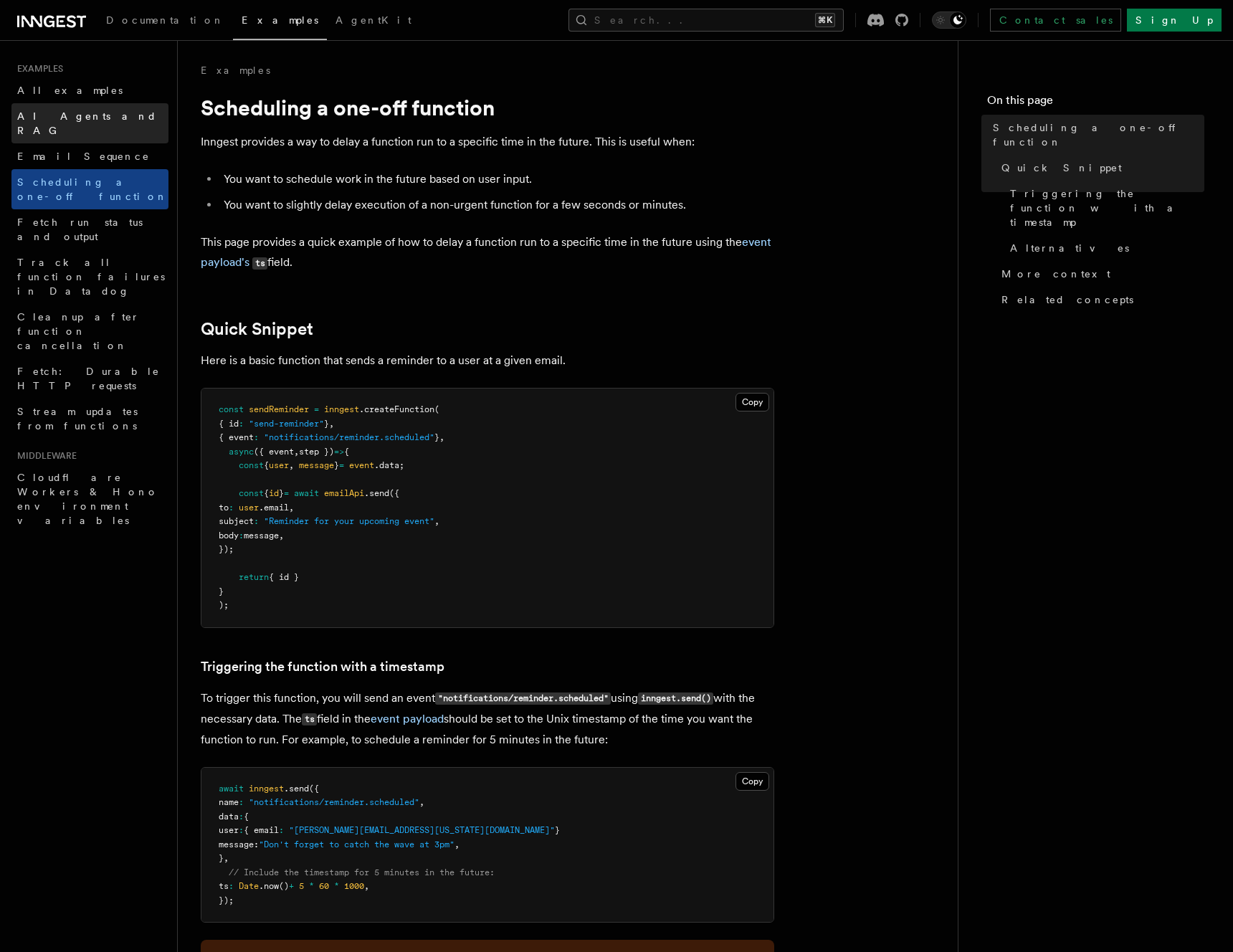
click at [105, 119] on link "AI Agents and RAG" at bounding box center [89, 123] width 157 height 40
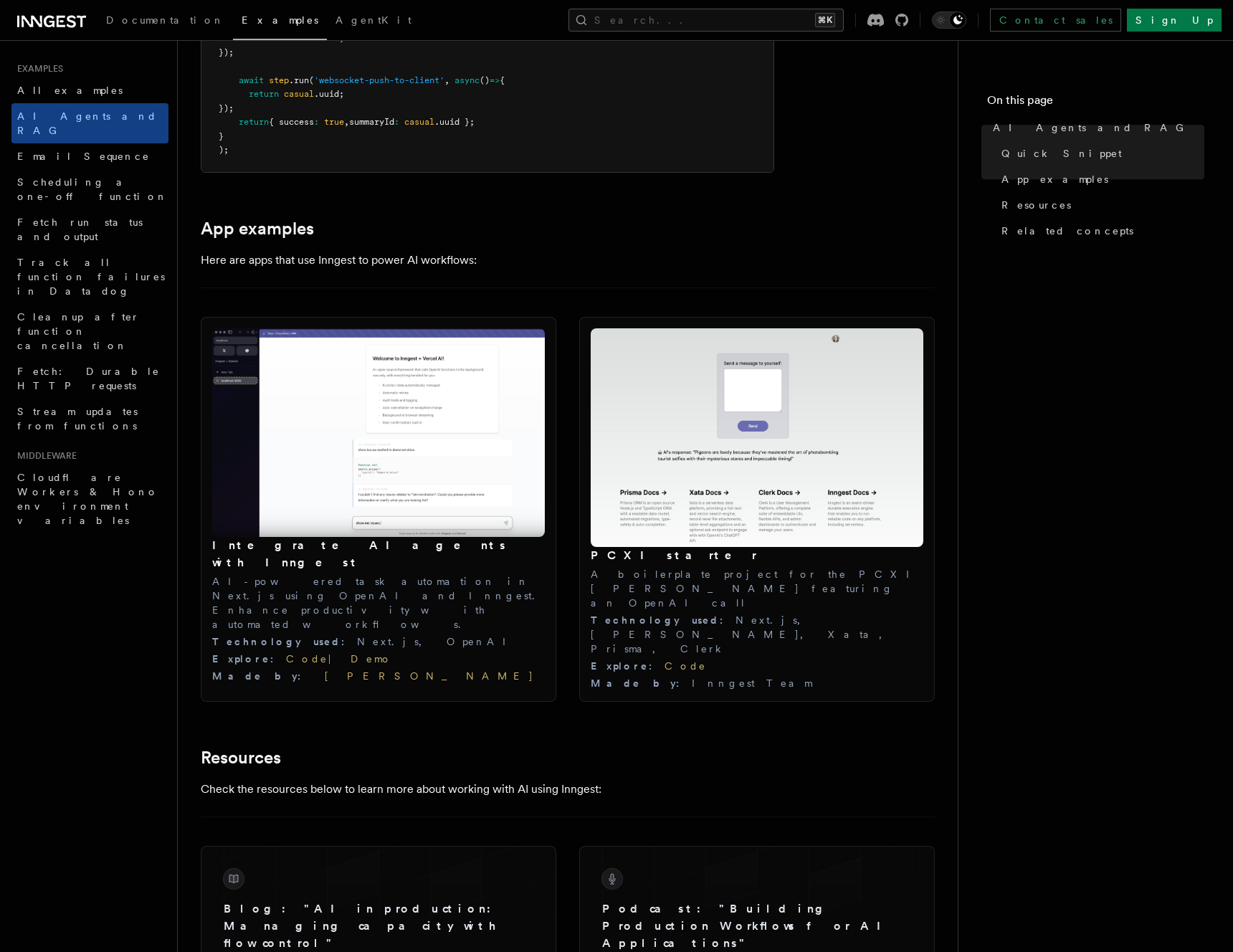
scroll to position [1694, 0]
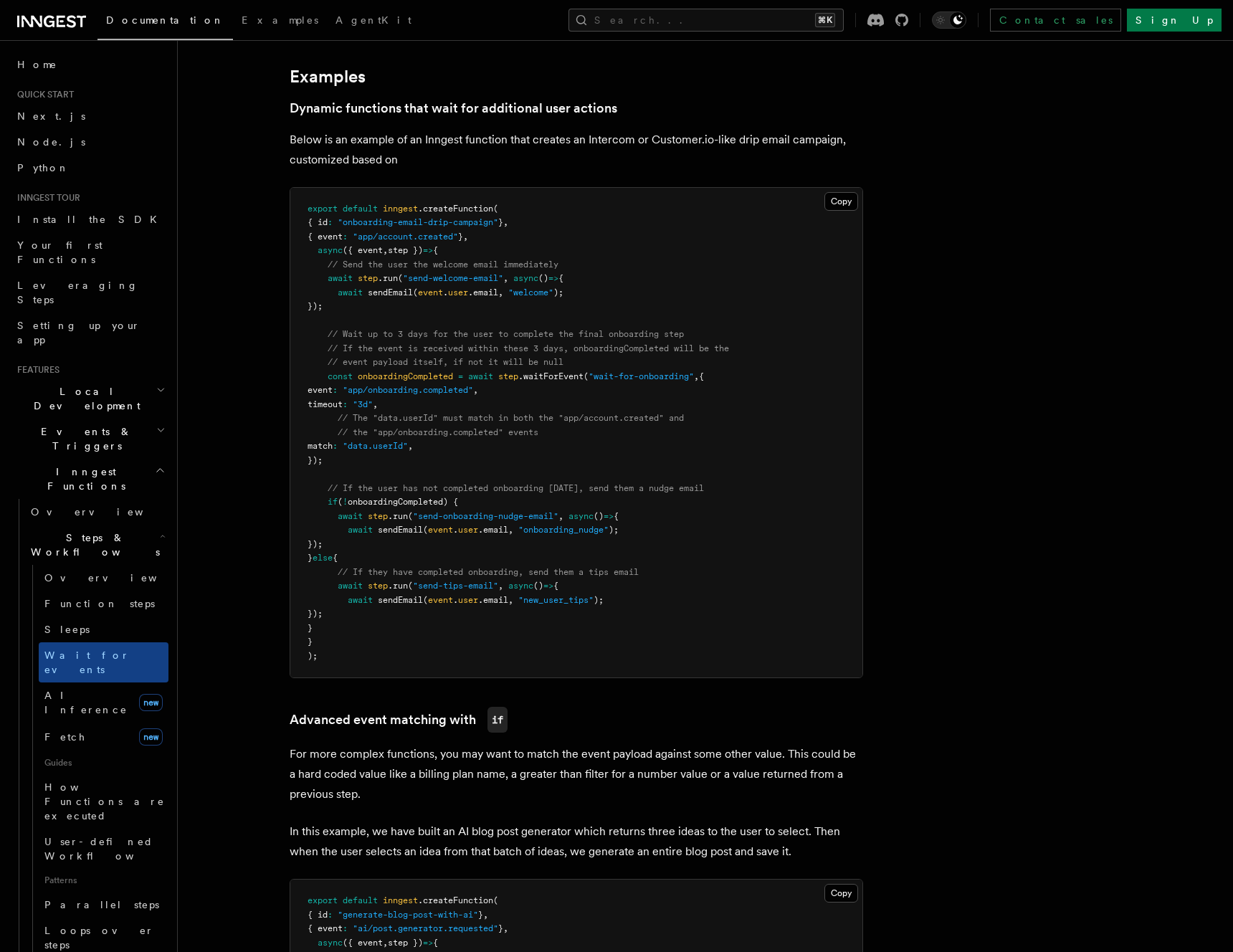
scroll to position [631, 0]
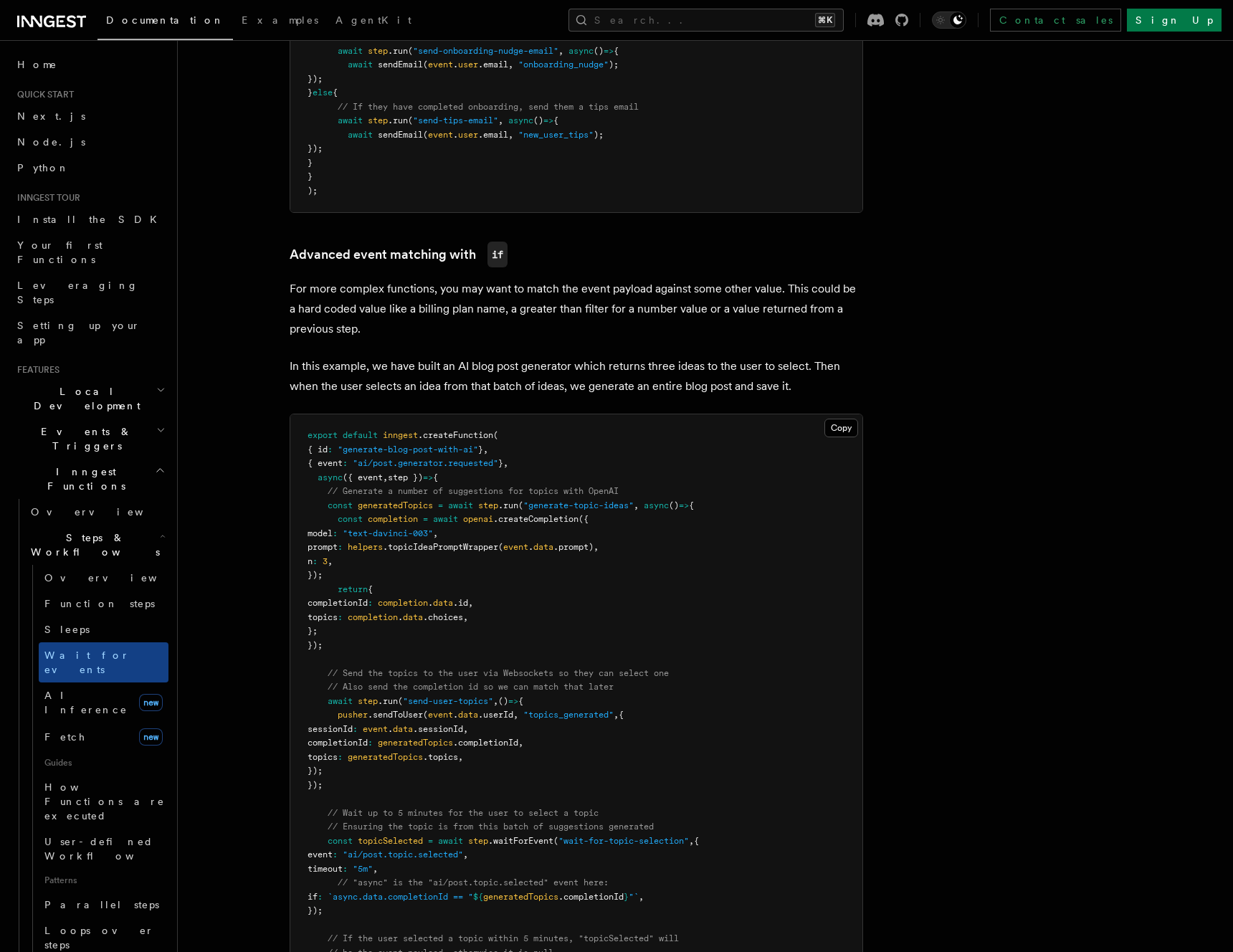
scroll to position [1316, 0]
